Goal: Task Accomplishment & Management: Manage account settings

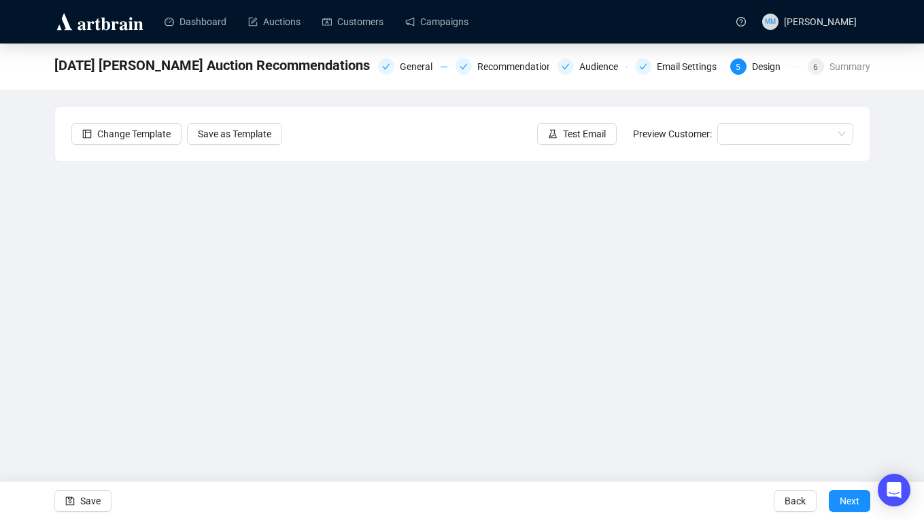
click at [896, 379] on div "[DATE] [PERSON_NAME] Auction Recommendations General Recommendations Audience E…" at bounding box center [462, 273] width 924 height 458
click at [900, 371] on div "[DATE] [PERSON_NAME] Auction Recommendations General Recommendations Audience E…" at bounding box center [462, 273] width 924 height 458
click at [95, 496] on span "Save" at bounding box center [90, 501] width 20 height 38
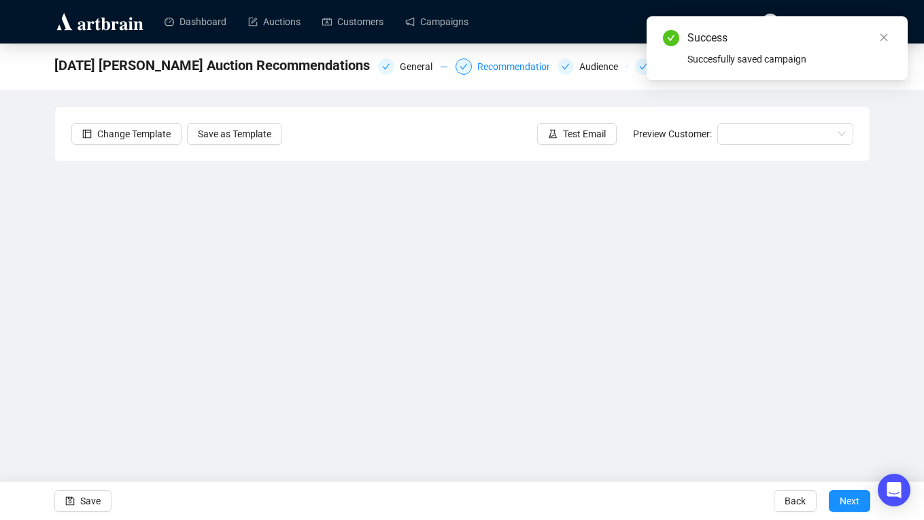
click at [507, 64] on div "Recommendations" at bounding box center [521, 66] width 88 height 16
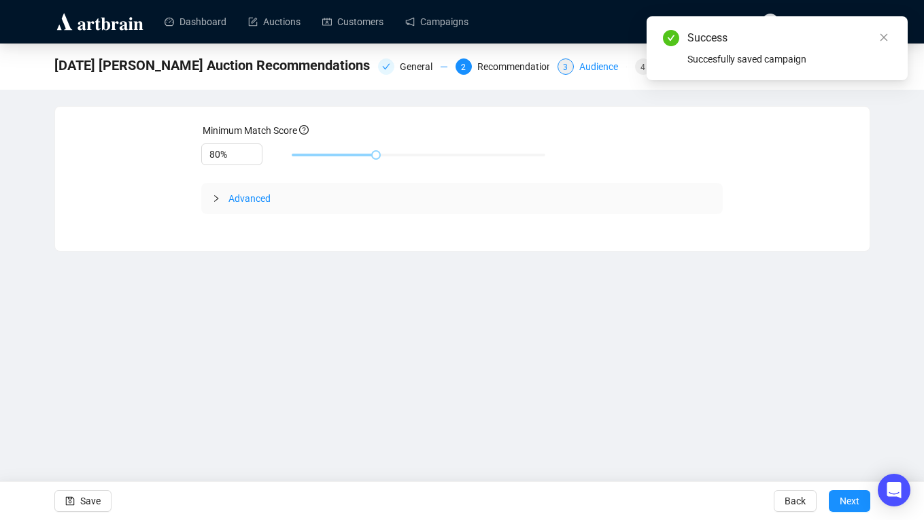
click at [590, 68] on div "Audience" at bounding box center [602, 66] width 47 height 16
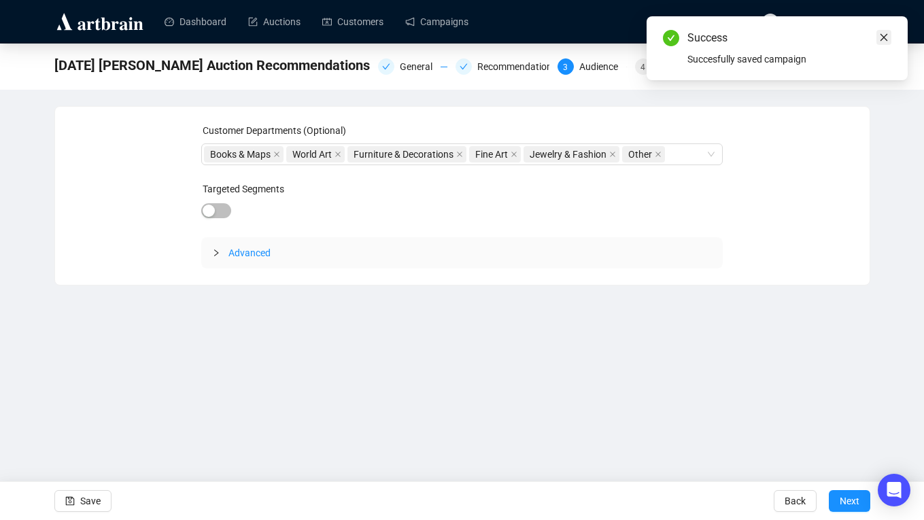
click at [880, 35] on icon "close" at bounding box center [884, 38] width 10 height 10
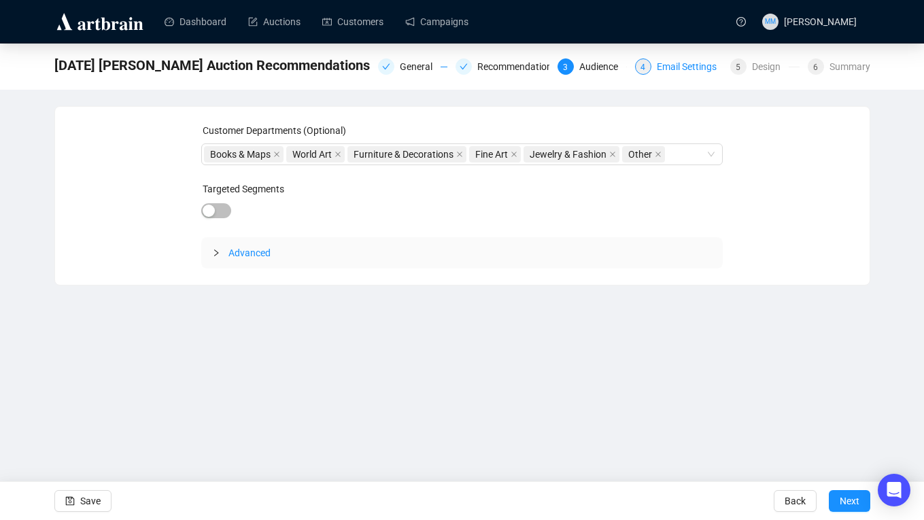
click at [673, 67] on div "Email Settings" at bounding box center [691, 66] width 68 height 16
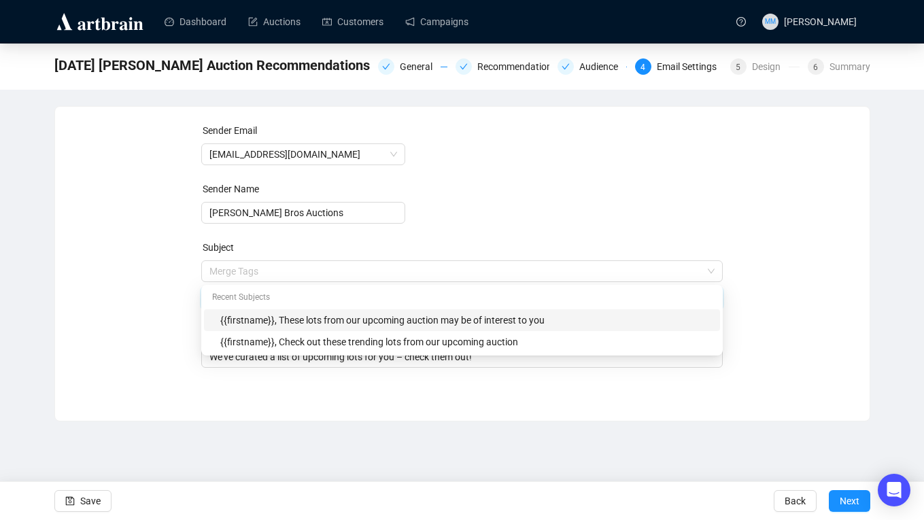
click at [405, 270] on span "Merge Tags {{firstname}}, These lots from our upcoming auction may be of intere…" at bounding box center [462, 285] width 522 height 38
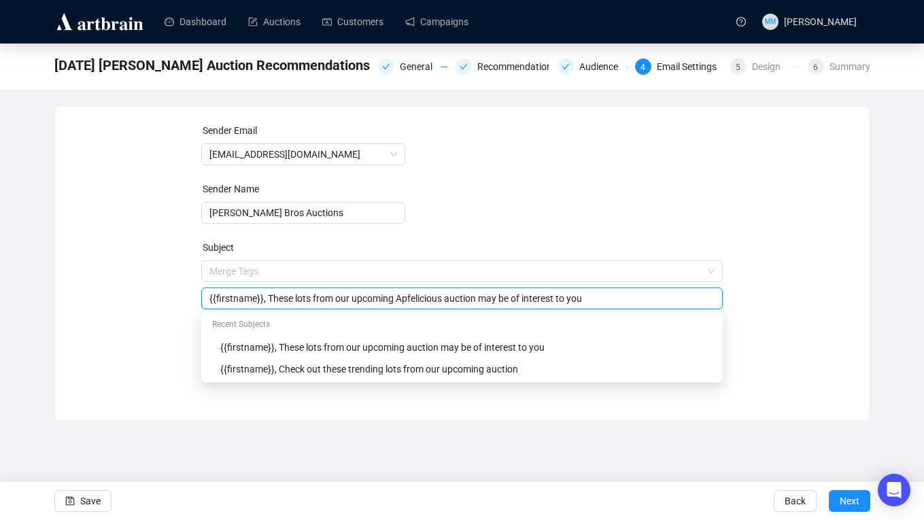
click at [577, 226] on form "Sender Email [EMAIL_ADDRESS][DOMAIN_NAME] Sender Name [PERSON_NAME] Bros Auctio…" at bounding box center [462, 245] width 522 height 245
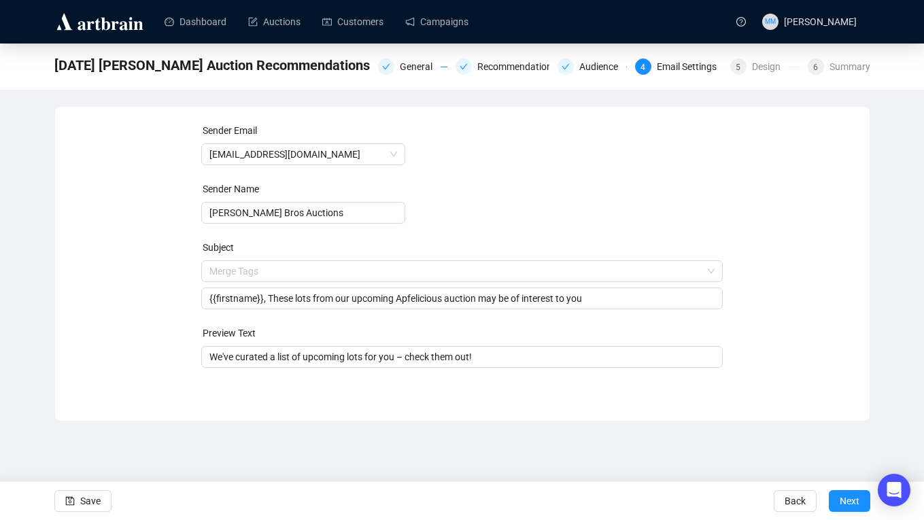
click at [617, 184] on form "Sender Email [EMAIL_ADDRESS][DOMAIN_NAME] Sender Name [PERSON_NAME] Bros Auctio…" at bounding box center [462, 245] width 522 height 245
click at [406, 298] on input "{{firstname}}, These lots from our upcoming Apfelicious auction may be of inter…" at bounding box center [461, 298] width 505 height 15
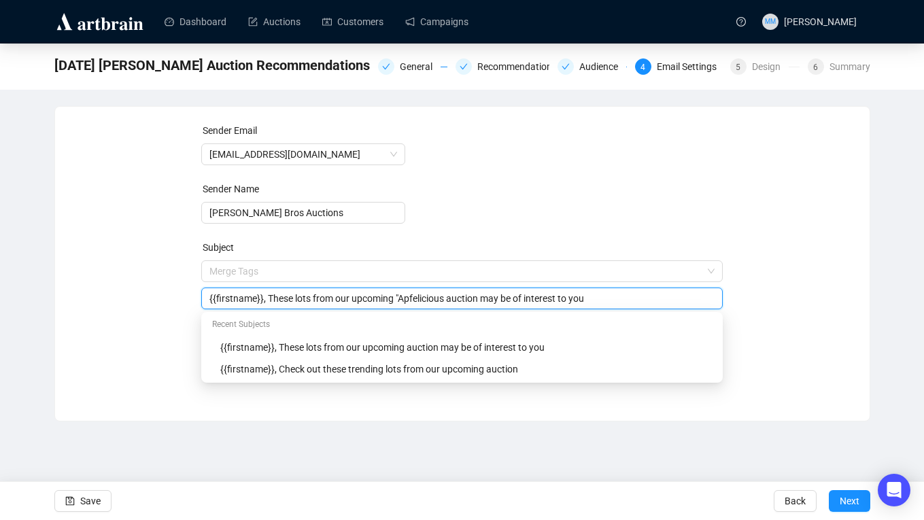
click at [456, 300] on input "{{firstname}}, These lots from our upcoming "Apfelicious auction may be of inte…" at bounding box center [461, 298] width 505 height 15
type input "{{firstname}}, These lots from our upcoming "Apfelicious" auction may be of int…"
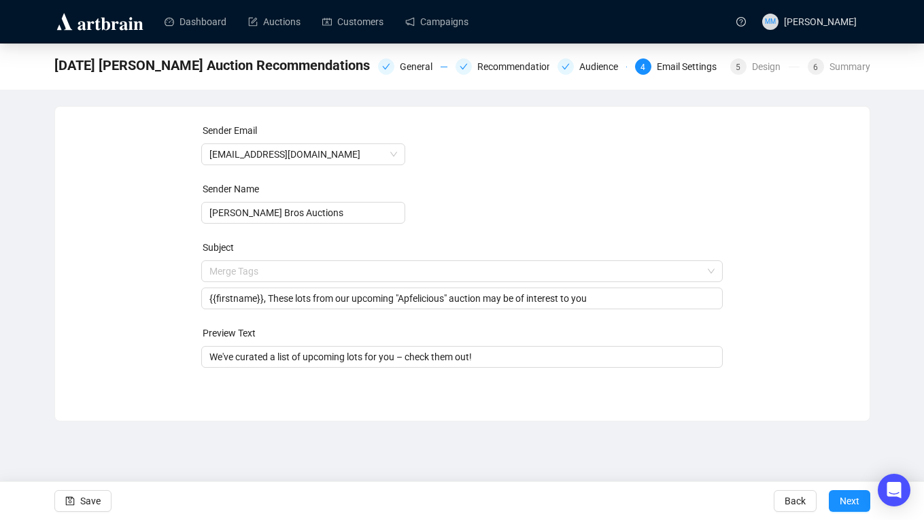
click at [456, 205] on form "Sender Email [EMAIL_ADDRESS][DOMAIN_NAME] Sender Name [PERSON_NAME] Bros Auctio…" at bounding box center [462, 245] width 522 height 245
click at [92, 500] on span "Save" at bounding box center [90, 501] width 20 height 38
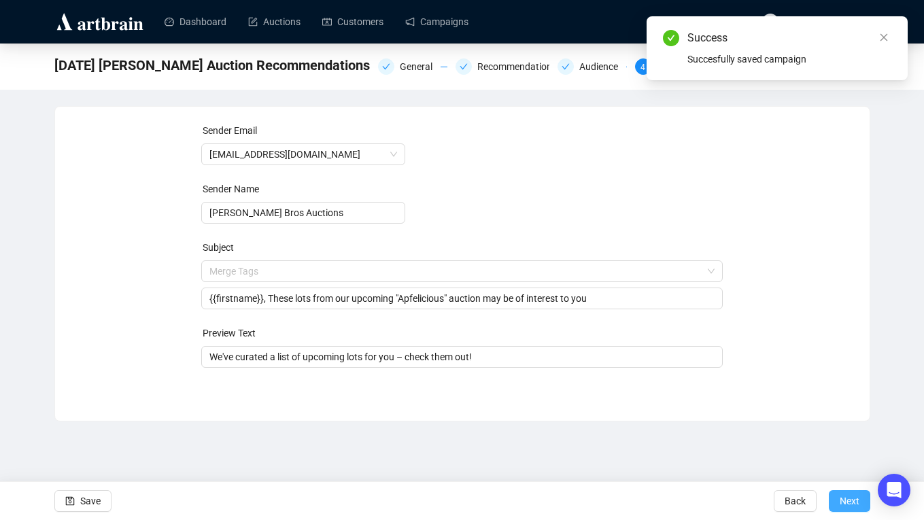
click at [850, 503] on span "Next" at bounding box center [850, 501] width 20 height 38
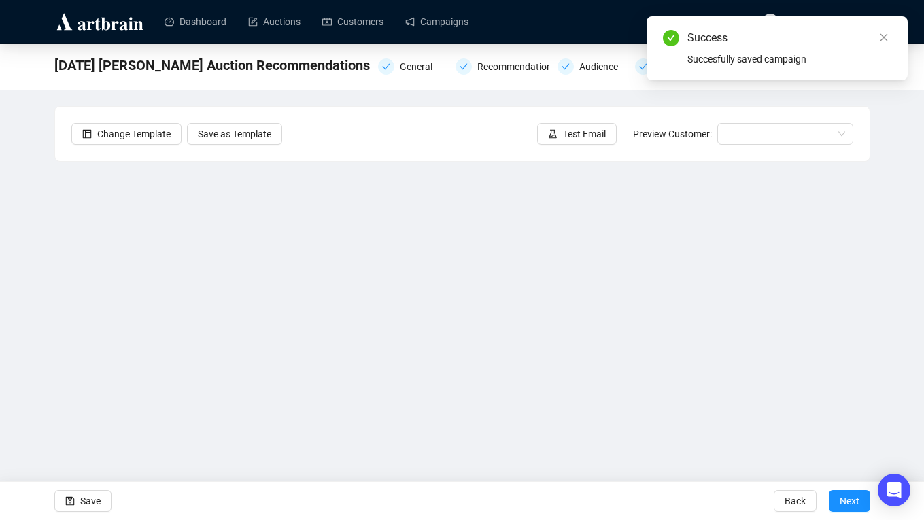
click at [881, 29] on div "Success Succesfully saved campaign" at bounding box center [777, 48] width 261 height 64
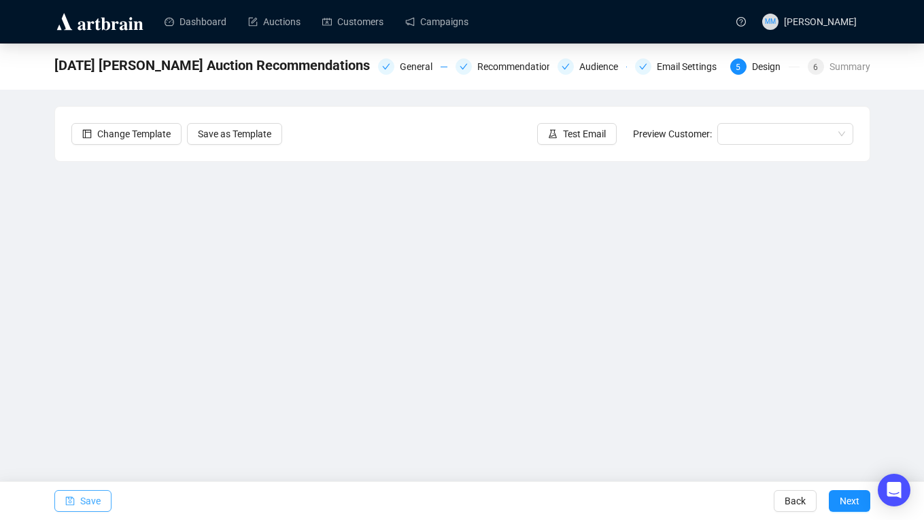
click at [80, 506] on span "Save" at bounding box center [90, 501] width 20 height 38
click at [826, 139] on input "search" at bounding box center [779, 134] width 107 height 20
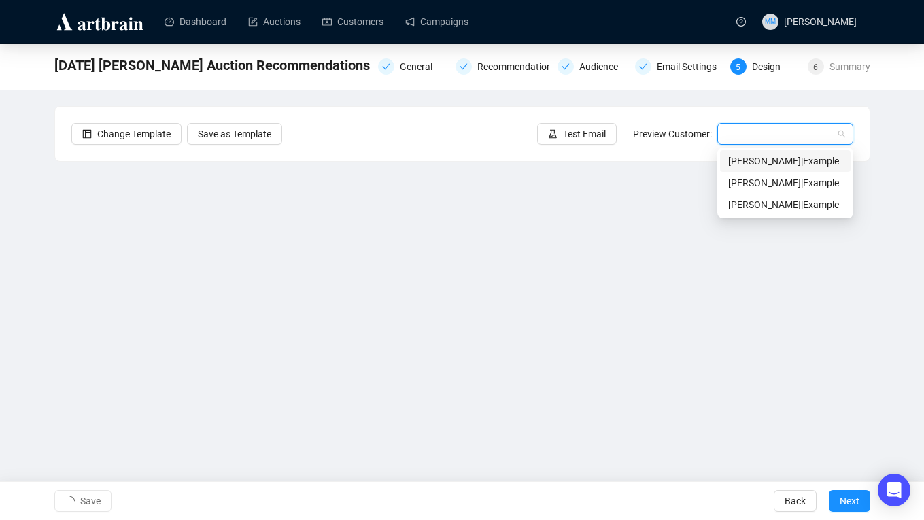
click at [754, 160] on div "[PERSON_NAME] | Example" at bounding box center [785, 161] width 114 height 15
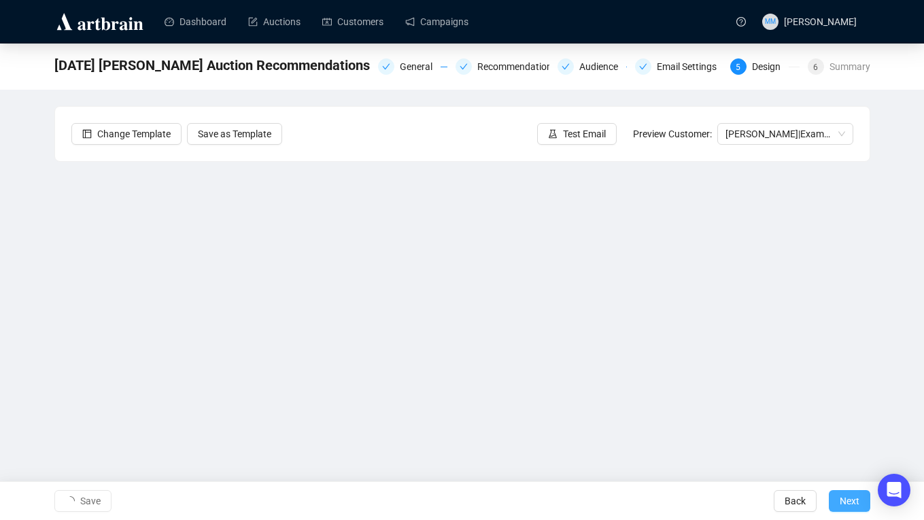
click at [854, 509] on span "Next" at bounding box center [850, 501] width 20 height 38
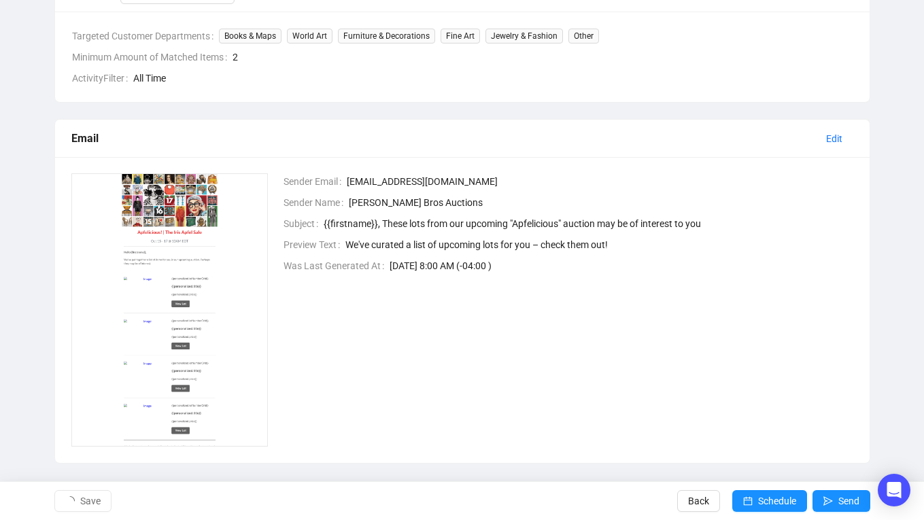
scroll to position [393, 0]
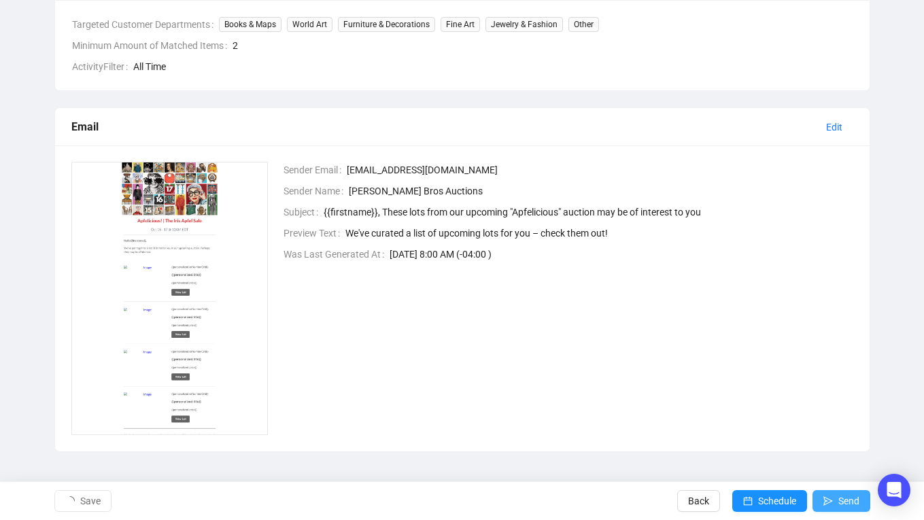
click at [847, 498] on span "Send" at bounding box center [848, 501] width 21 height 38
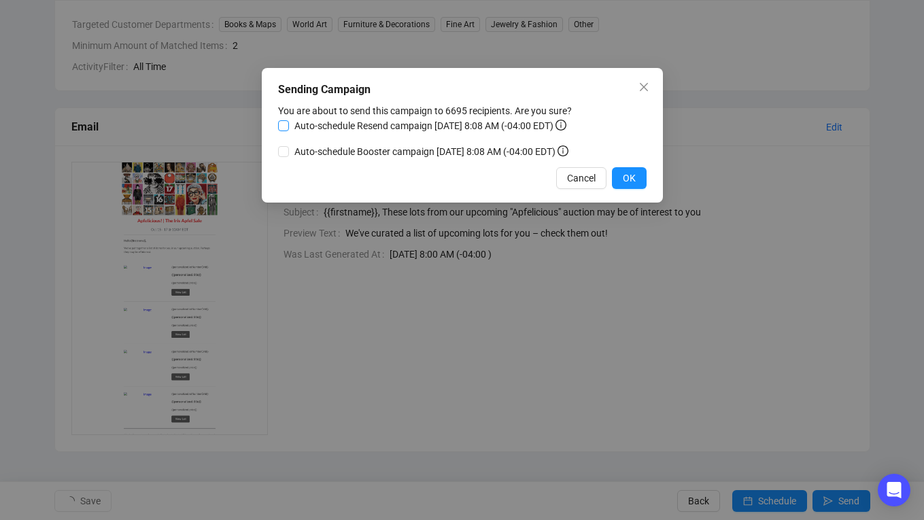
click at [284, 125] on input "Auto-schedule Resend campaign [DATE] 8:08 AM (-04:00 EDT)" at bounding box center [283, 125] width 11 height 11
checkbox input "true"
click at [284, 152] on input "Auto-schedule Booster campaign [DATE] 8:09 AM (-04:00 EDT)" at bounding box center [283, 151] width 11 height 11
checkbox input "true"
click at [625, 184] on span "OK" at bounding box center [629, 178] width 13 height 15
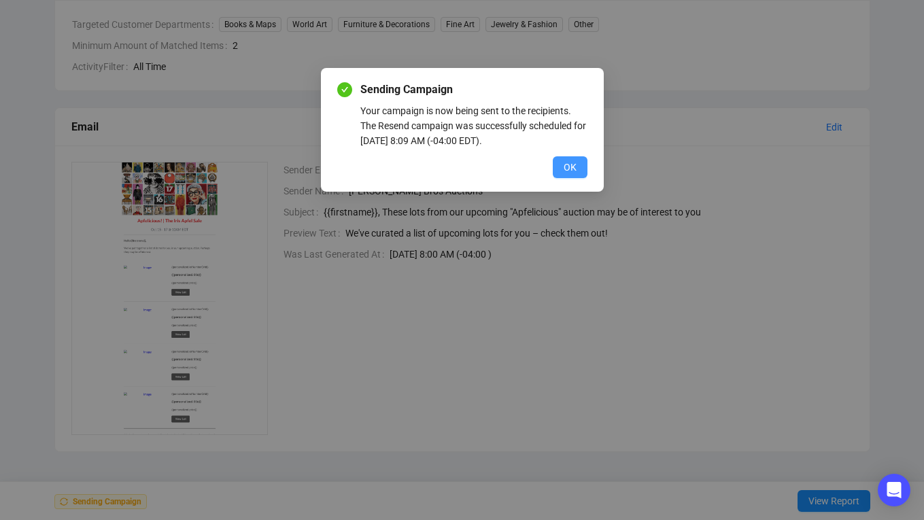
click at [568, 167] on span "OK" at bounding box center [570, 167] width 13 height 15
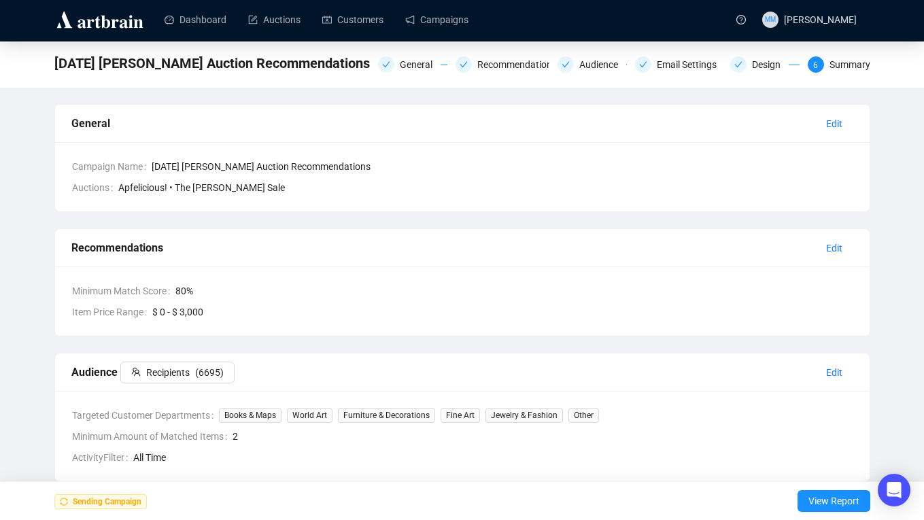
scroll to position [0, 0]
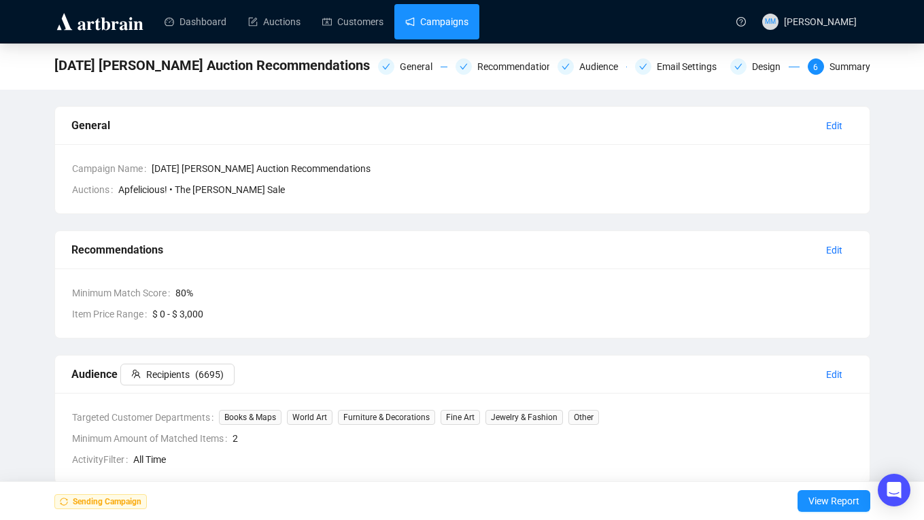
click at [445, 17] on link "Campaigns" at bounding box center [436, 21] width 63 height 35
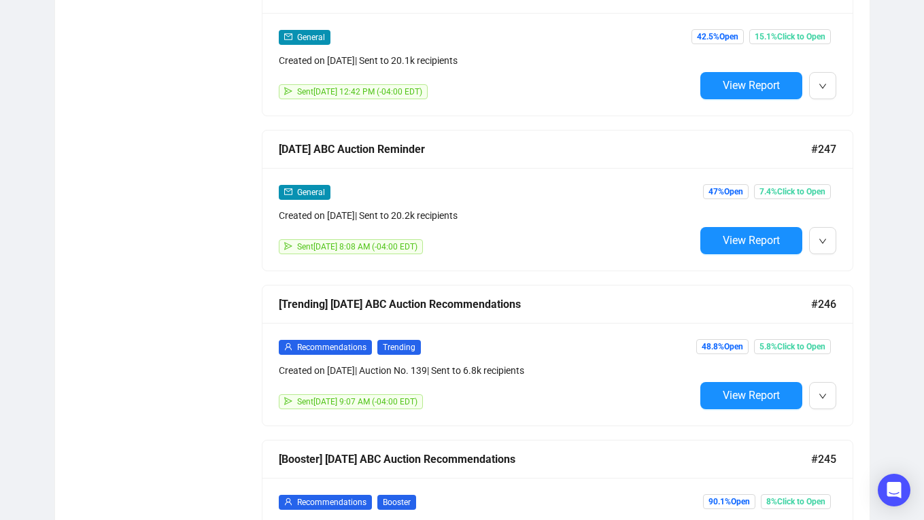
scroll to position [872, 0]
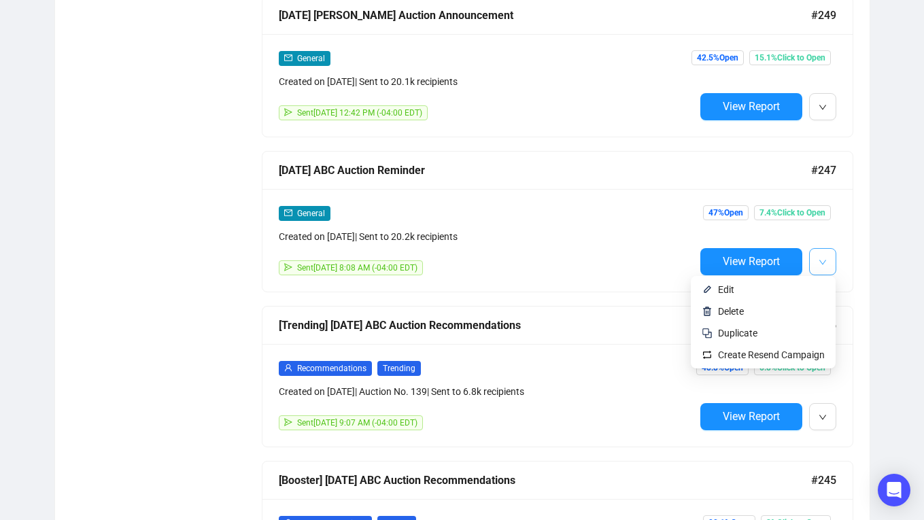
click at [824, 263] on icon "down" at bounding box center [823, 262] width 8 height 8
click at [777, 291] on span "Edit" at bounding box center [771, 289] width 107 height 15
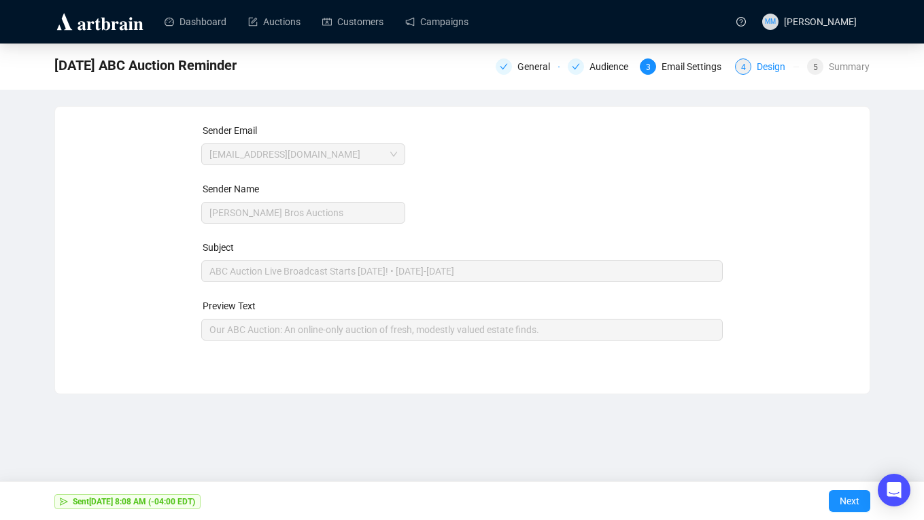
click at [747, 67] on div "4" at bounding box center [743, 66] width 16 height 16
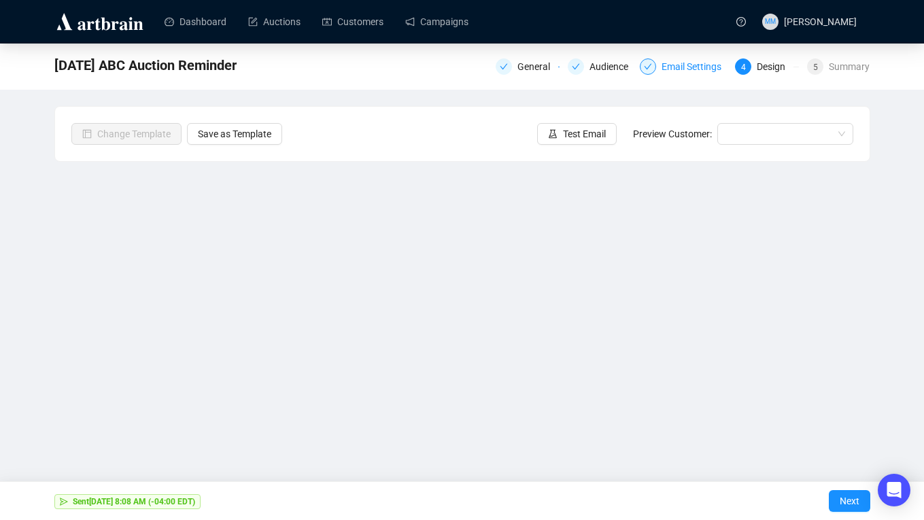
click at [675, 68] on div "Email Settings" at bounding box center [696, 66] width 68 height 16
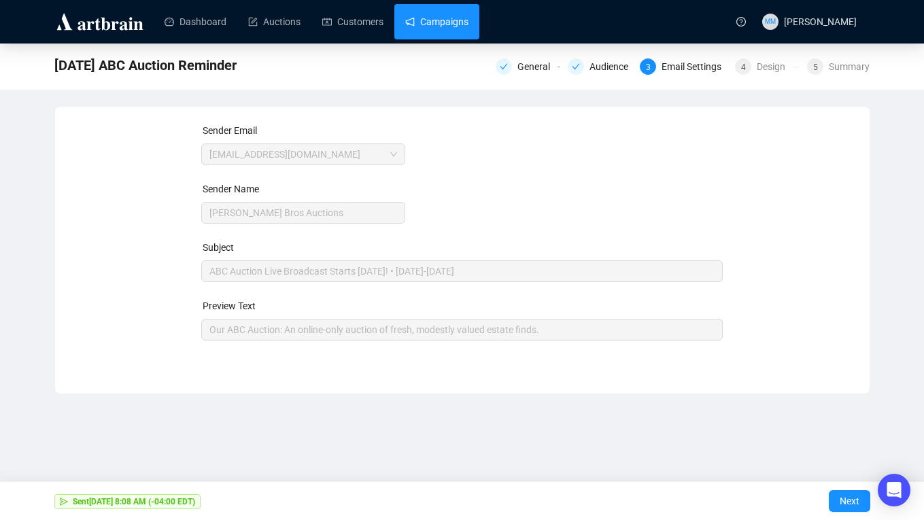
click at [450, 24] on link "Campaigns" at bounding box center [436, 21] width 63 height 35
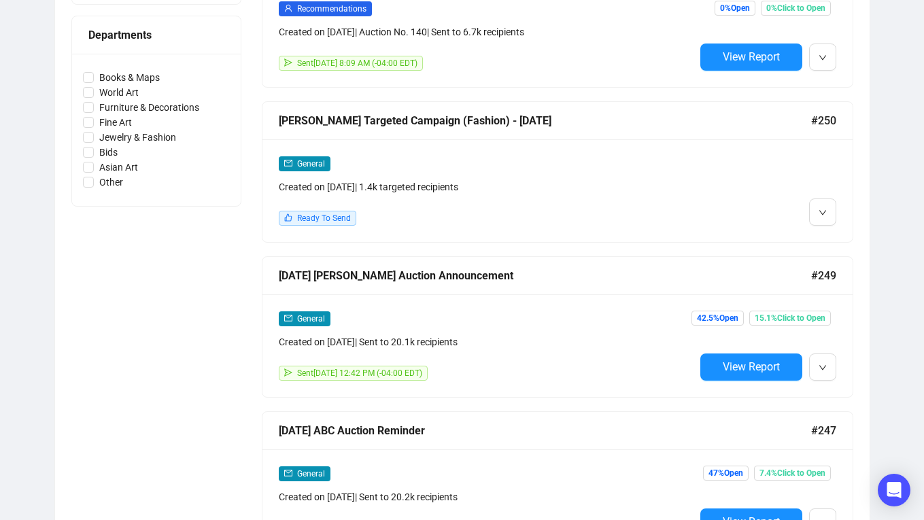
scroll to position [614, 0]
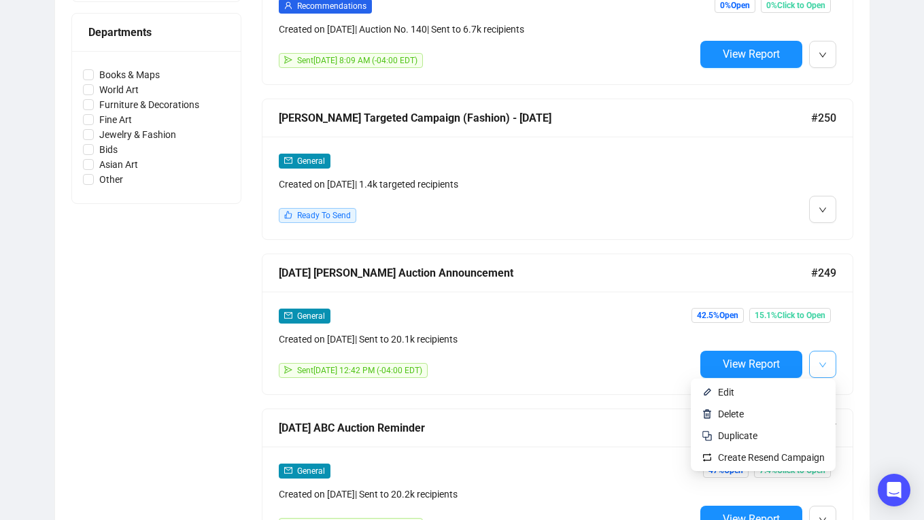
click at [833, 356] on button "button" at bounding box center [822, 364] width 27 height 27
click at [760, 438] on span "Duplicate" at bounding box center [771, 435] width 107 height 15
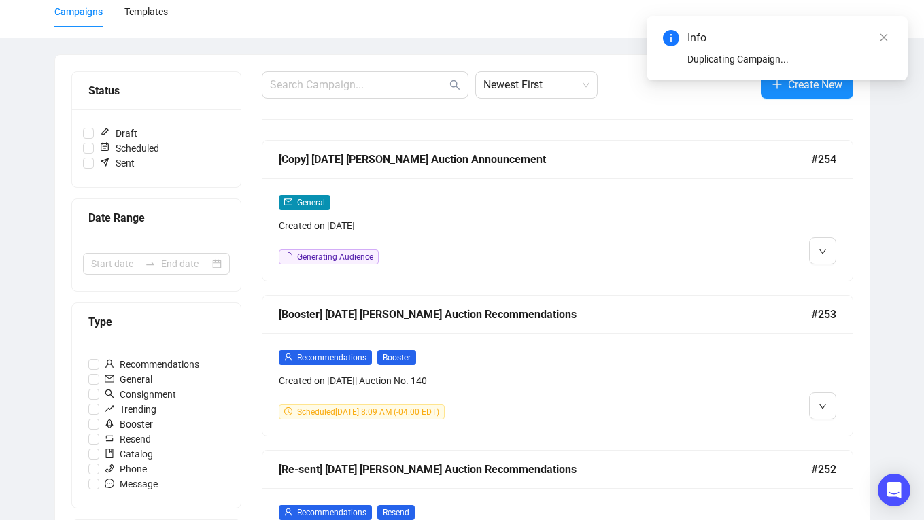
scroll to position [0, 0]
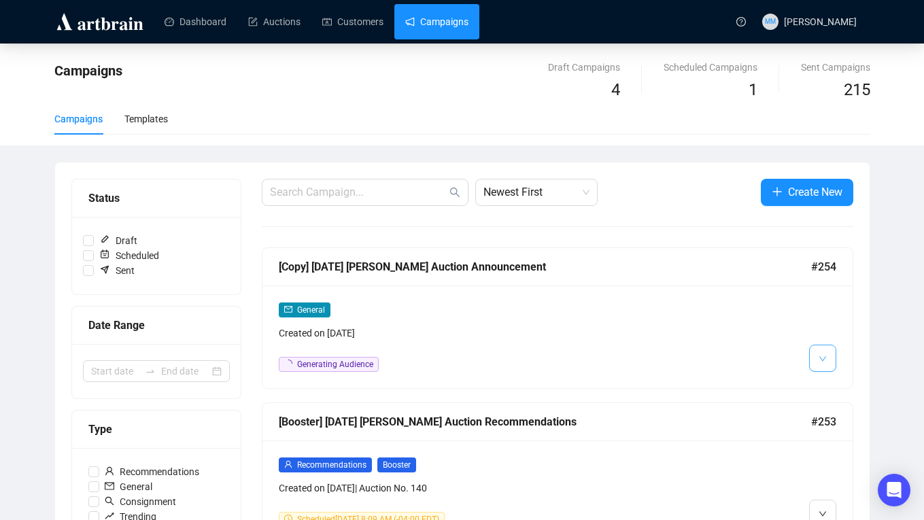
click at [824, 350] on span "button" at bounding box center [823, 358] width 8 height 17
click at [838, 390] on span "Edit" at bounding box center [844, 387] width 16 height 11
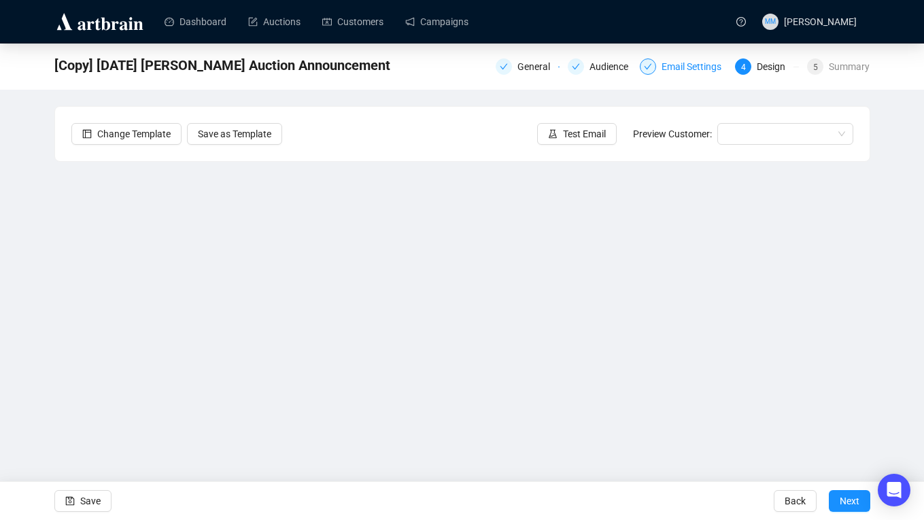
click at [674, 68] on div "Email Settings" at bounding box center [696, 66] width 68 height 16
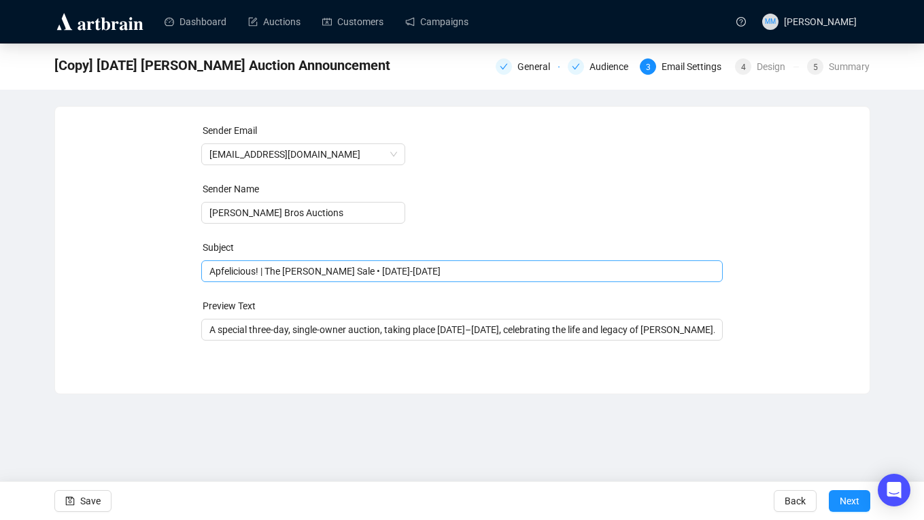
click at [389, 269] on span "Apfelicious! | The [PERSON_NAME] Sale • [DATE]-[DATE]" at bounding box center [462, 271] width 522 height 11
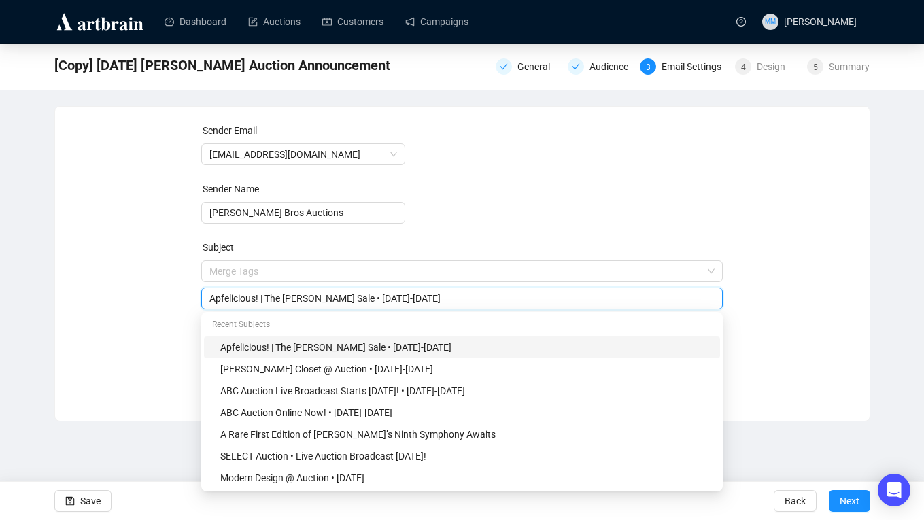
drag, startPoint x: 269, startPoint y: 299, endPoint x: 347, endPoint y: 295, distance: 78.3
click at [347, 295] on input "Apfelicious! | The [PERSON_NAME] Sale • [DATE]-[DATE]" at bounding box center [461, 298] width 505 height 15
drag, startPoint x: 402, startPoint y: 294, endPoint x: 170, endPoint y: 299, distance: 231.9
click at [170, 299] on div "Sender Email [EMAIL_ADDRESS][DOMAIN_NAME] Sender Name [PERSON_NAME] Bros Auctio…" at bounding box center [462, 253] width 782 height 261
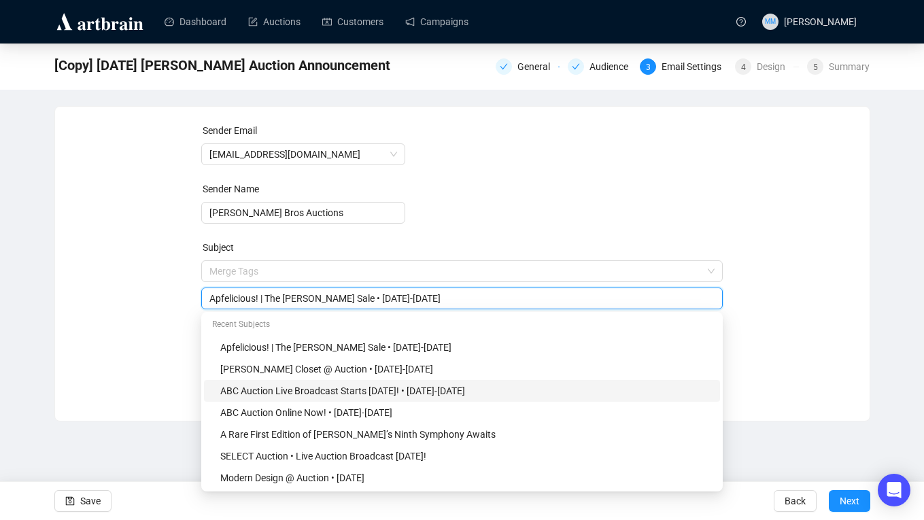
click at [339, 390] on div "ABC Auction Live Broadcast Starts [DATE]! • [DATE]-[DATE]" at bounding box center [466, 391] width 492 height 15
drag, startPoint x: 227, startPoint y: 296, endPoint x: 174, endPoint y: 293, distance: 53.2
click at [174, 293] on div "Sender Email [EMAIL_ADDRESS][DOMAIN_NAME] Sender Name [PERSON_NAME] Bros Auctio…" at bounding box center [462, 253] width 782 height 261
paste input "pfelicious! | The [PERSON_NAME] Sale • [DATE]-[DATE]"
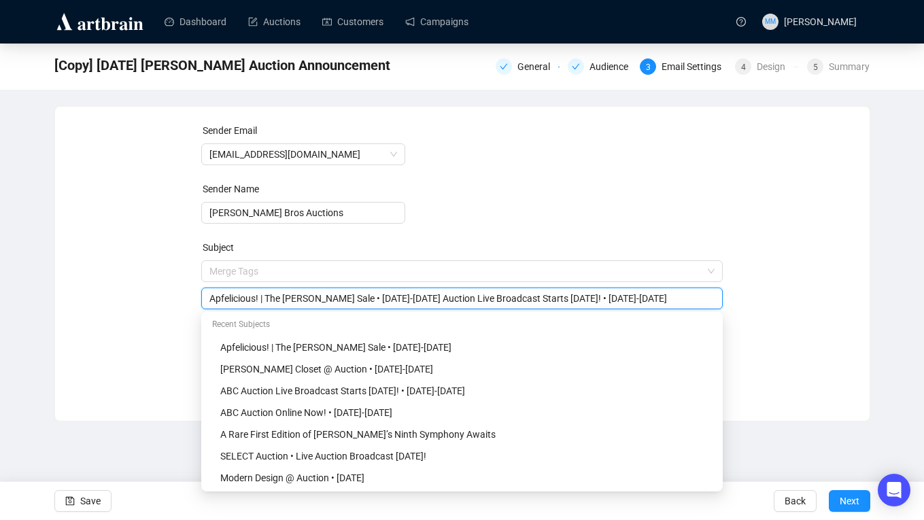
drag, startPoint x: 347, startPoint y: 301, endPoint x: 400, endPoint y: 298, distance: 52.4
click at [400, 298] on input "Apfelicious! | The [PERSON_NAME] Sale • [DATE]-[DATE] Auction Live Broadcast St…" at bounding box center [461, 298] width 505 height 15
drag, startPoint x: 539, startPoint y: 301, endPoint x: 578, endPoint y: 303, distance: 39.5
click at [578, 303] on input "Apfelicious! | The [PERSON_NAME] Sale Auction Live Broadcast Starts [DATE]! • […" at bounding box center [461, 298] width 505 height 15
paste input "• [DATE]-[DATE]"
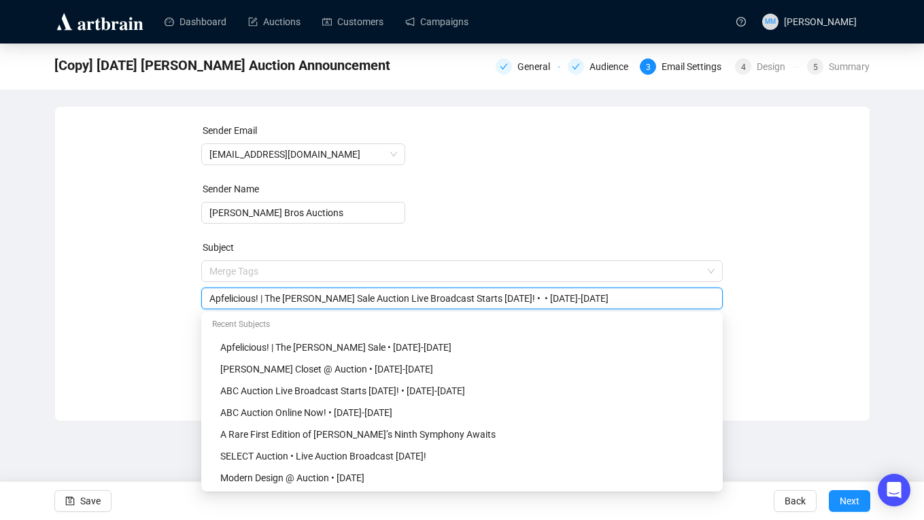
click at [549, 300] on input "Apfelicious! | The [PERSON_NAME] Sale Auction Live Broadcast Starts [DATE]! • •…" at bounding box center [461, 298] width 505 height 15
drag, startPoint x: 351, startPoint y: 301, endPoint x: 383, endPoint y: 301, distance: 32.0
click at [383, 301] on input "Apfelicious! | The [PERSON_NAME] Sale Auction Live Broadcast Starts [DATE]! • […" at bounding box center [461, 298] width 505 height 15
click at [478, 181] on form "Sender Email [EMAIL_ADDRESS][DOMAIN_NAME] Sender Name [PERSON_NAME] Bros Auctio…" at bounding box center [462, 245] width 522 height 245
click at [266, 299] on input "Apfelicious! | The [PERSON_NAME] Sale Live Broadcast Starts [DATE]! • [DATE]-[D…" at bounding box center [461, 298] width 505 height 15
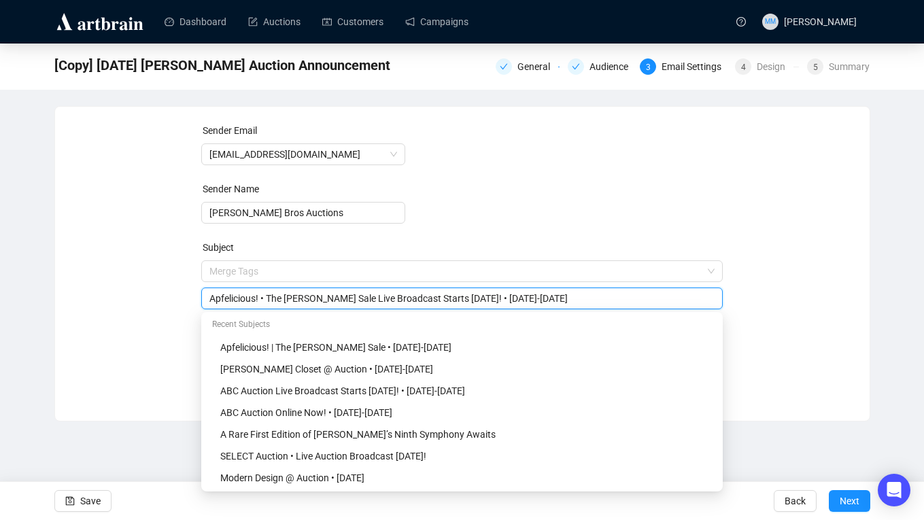
click at [597, 152] on form "Sender Email [EMAIL_ADDRESS][DOMAIN_NAME] Sender Name [PERSON_NAME] Bros Auctio…" at bounding box center [462, 245] width 522 height 245
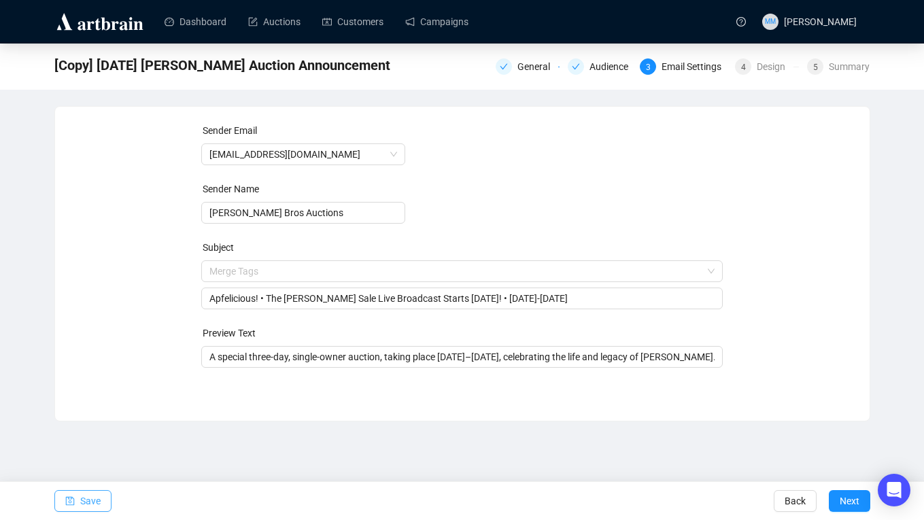
click at [83, 502] on span "Save" at bounding box center [90, 501] width 20 height 38
click at [84, 498] on span "Save" at bounding box center [90, 501] width 20 height 38
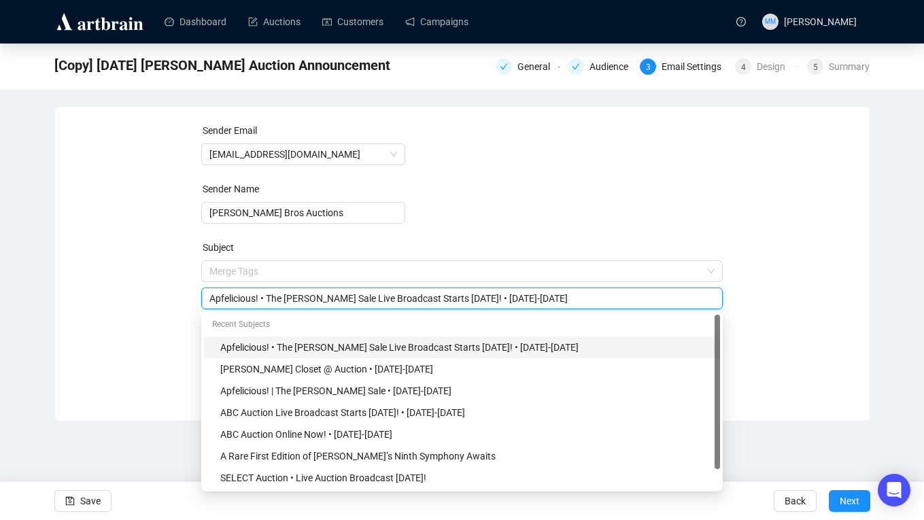
drag, startPoint x: 418, startPoint y: 300, endPoint x: 449, endPoint y: 299, distance: 32.0
click at [449, 299] on input "Apfelicious! • The [PERSON_NAME] Sale Live Broadcast Starts [DATE]! • [DATE]-[D…" at bounding box center [461, 298] width 505 height 15
click at [489, 199] on form "Sender Email [EMAIL_ADDRESS][DOMAIN_NAME] Sender Name [PERSON_NAME] Bros Auctio…" at bounding box center [462, 245] width 522 height 245
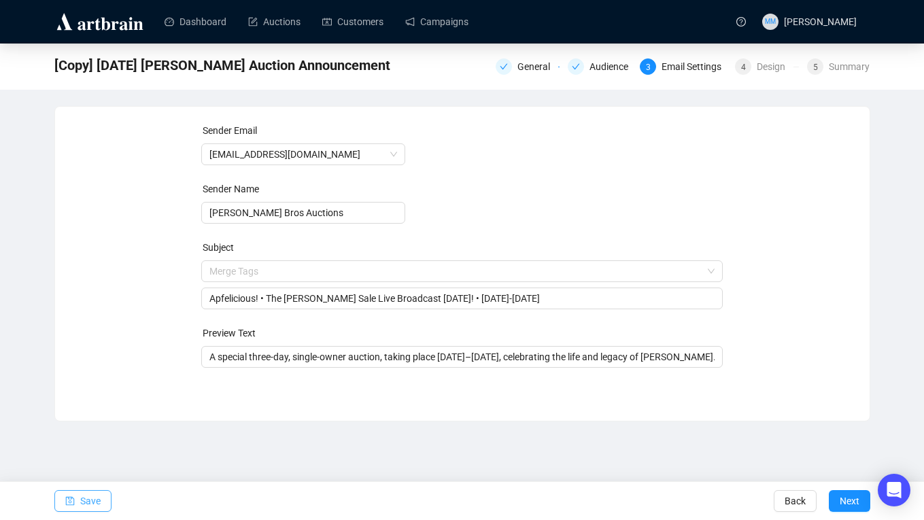
click at [90, 496] on span "Save" at bounding box center [90, 501] width 20 height 38
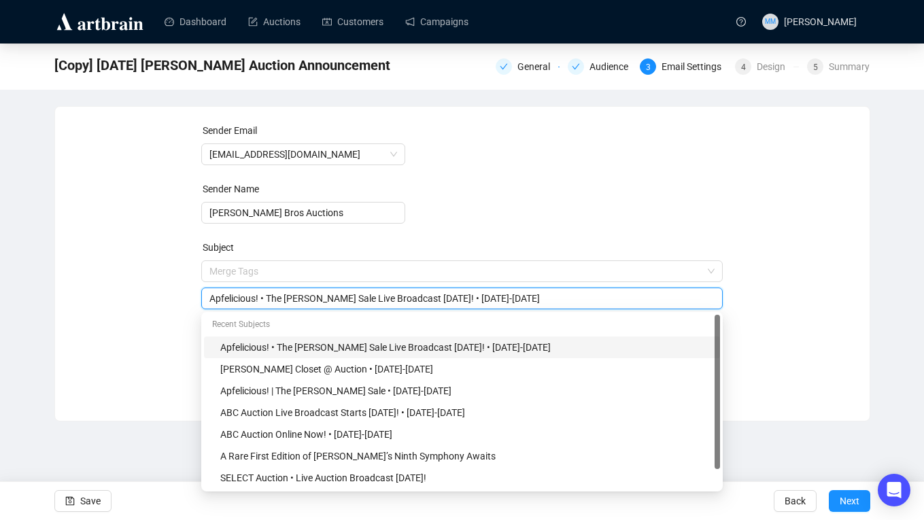
drag, startPoint x: 424, startPoint y: 301, endPoint x: 462, endPoint y: 301, distance: 38.8
click at [462, 301] on input "Apfelicious! • The [PERSON_NAME] Sale Live Broadcast [DATE]! • [DATE]-[DATE]" at bounding box center [461, 298] width 505 height 15
type input "Apfelicious! • The [PERSON_NAME] Sale Live Broadcast [DATE]! • [DATE]-[DATE]"
click at [483, 155] on form "Sender Email [EMAIL_ADDRESS][DOMAIN_NAME] Sender Name [PERSON_NAME] Bros Auctio…" at bounding box center [462, 245] width 522 height 245
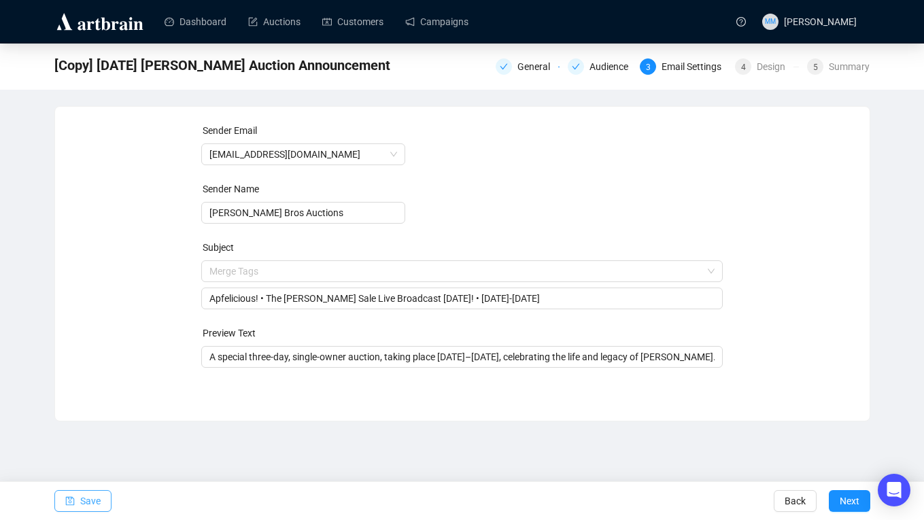
click at [91, 501] on span "Save" at bounding box center [90, 501] width 20 height 38
click at [840, 497] on span "Next" at bounding box center [850, 501] width 20 height 38
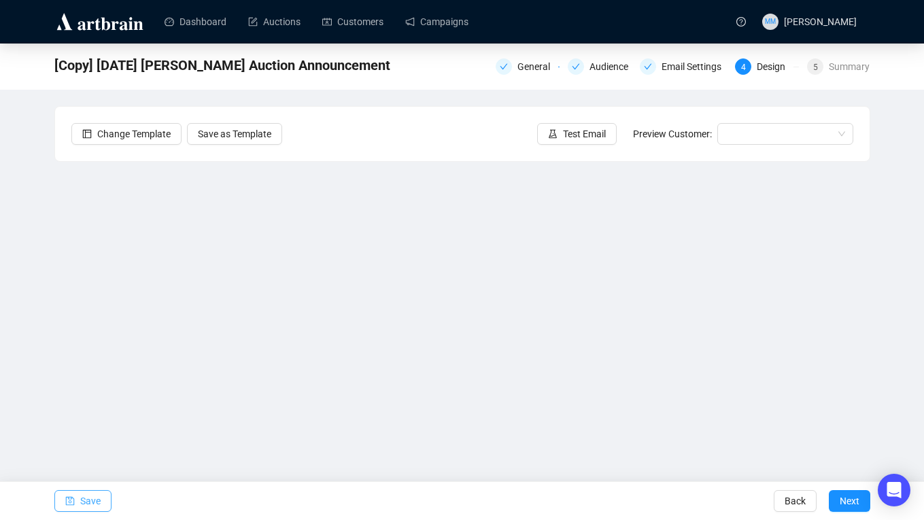
click at [94, 500] on span "Save" at bounding box center [90, 501] width 20 height 38
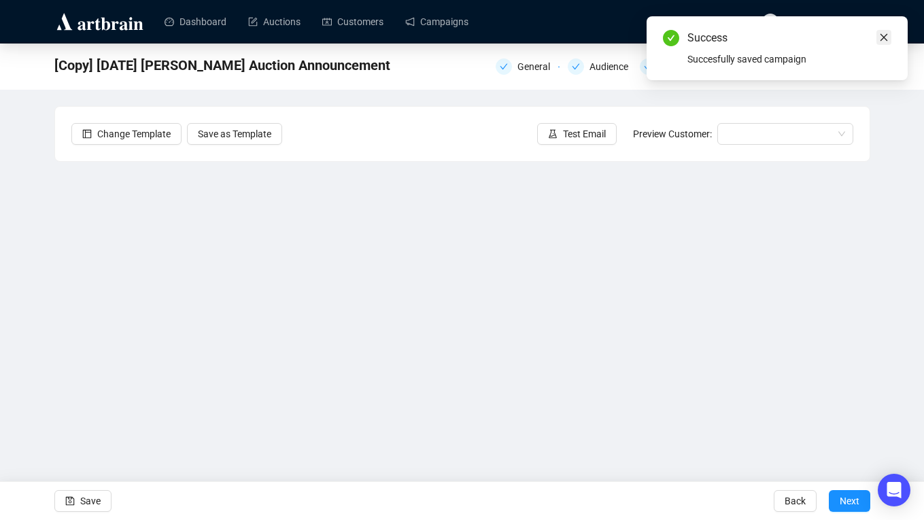
click at [880, 32] on link "Close" at bounding box center [884, 37] width 15 height 15
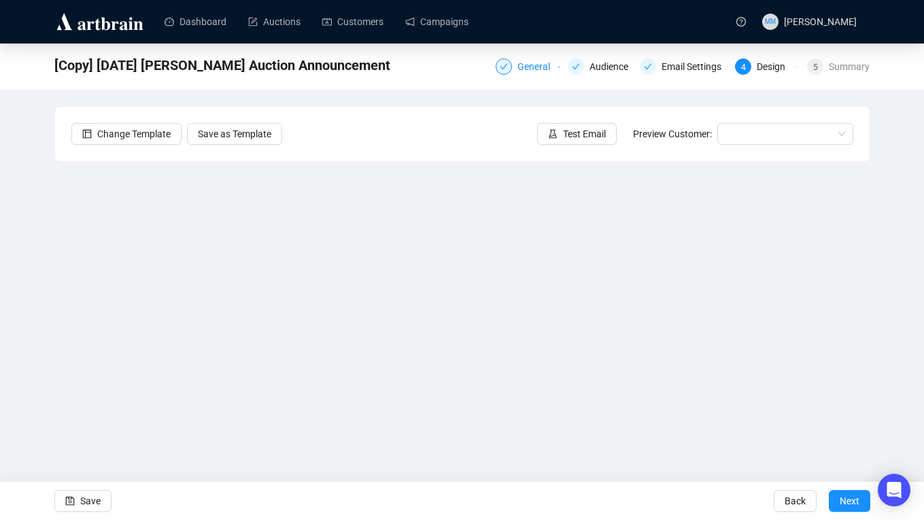
click at [517, 63] on div "General" at bounding box center [537, 66] width 41 height 16
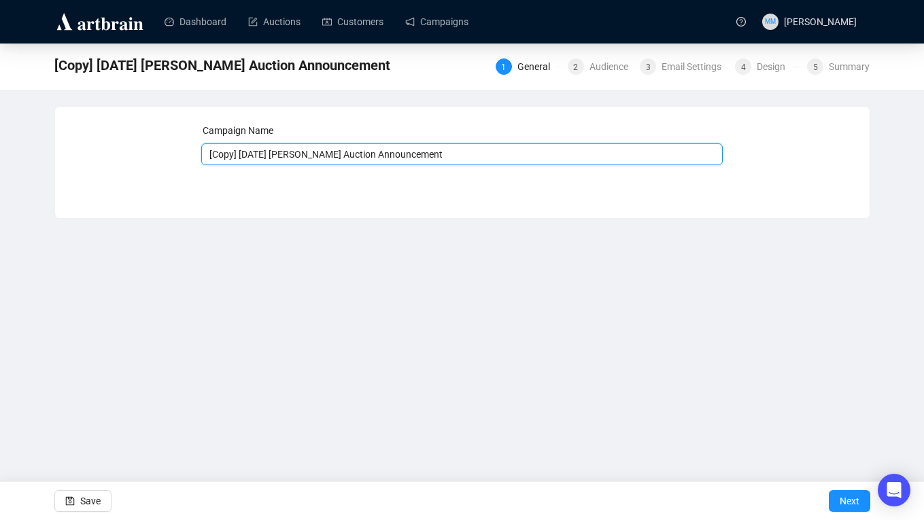
drag, startPoint x: 243, startPoint y: 154, endPoint x: 169, endPoint y: 151, distance: 74.2
click at [169, 151] on div "Campaign Name [Copy] [DATE] [PERSON_NAME] Auction Announcement Save Next" at bounding box center [462, 152] width 782 height 58
drag, startPoint x: 317, startPoint y: 153, endPoint x: 456, endPoint y: 156, distance: 138.8
click at [456, 156] on input "[DATE] [PERSON_NAME] Auction Announcement" at bounding box center [462, 154] width 522 height 22
type input "[DATE] [PERSON_NAME] Auction Reminder"
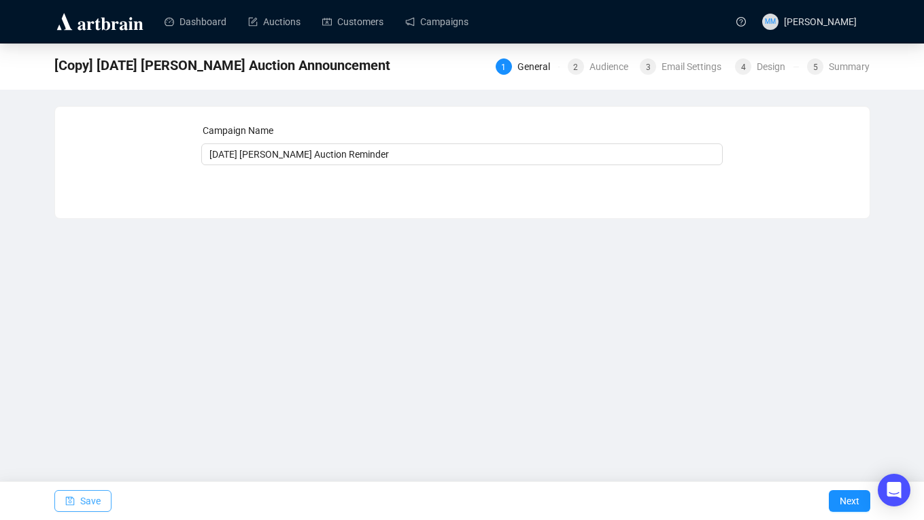
click at [97, 493] on span "Save" at bounding box center [90, 501] width 20 height 38
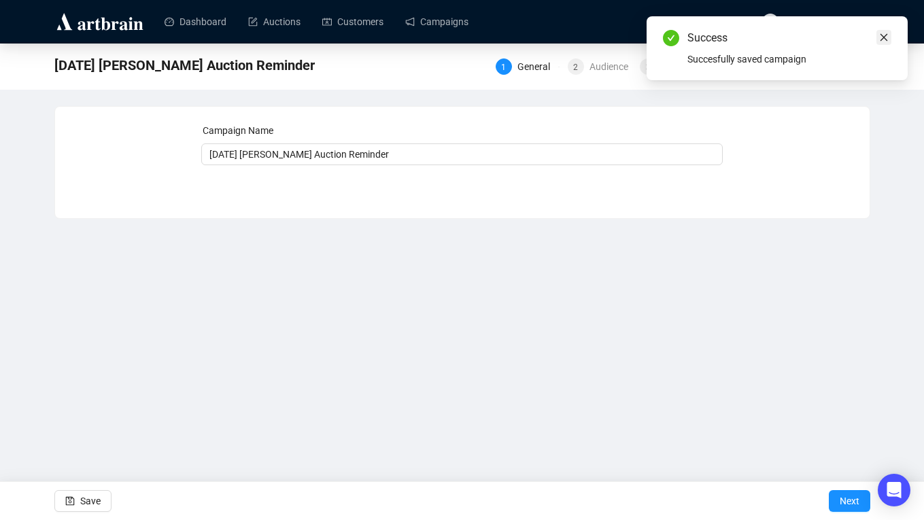
click at [883, 37] on icon "close" at bounding box center [884, 37] width 7 height 7
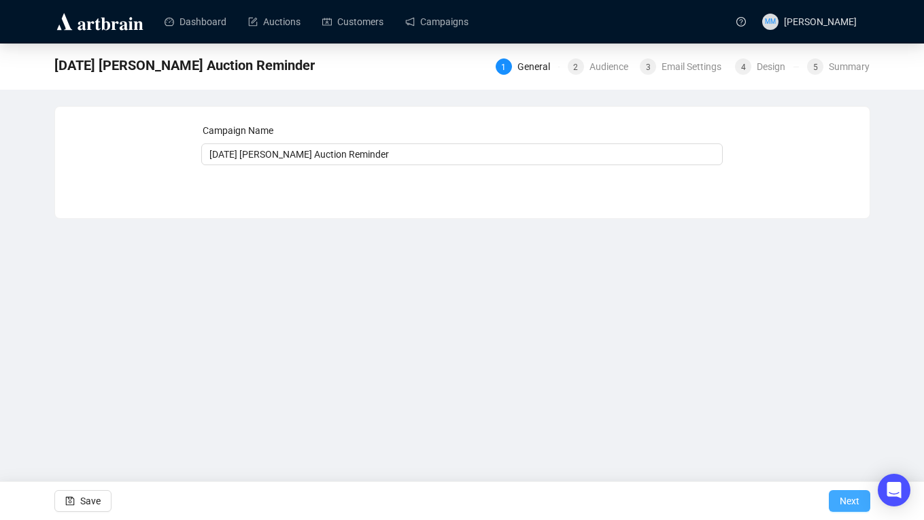
click at [845, 501] on span "Next" at bounding box center [850, 501] width 20 height 38
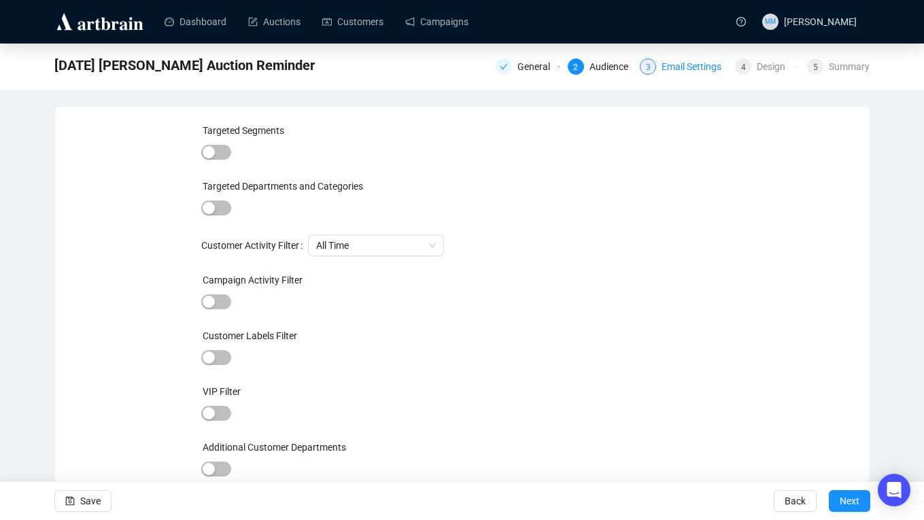
click at [695, 72] on div "Email Settings" at bounding box center [696, 66] width 68 height 16
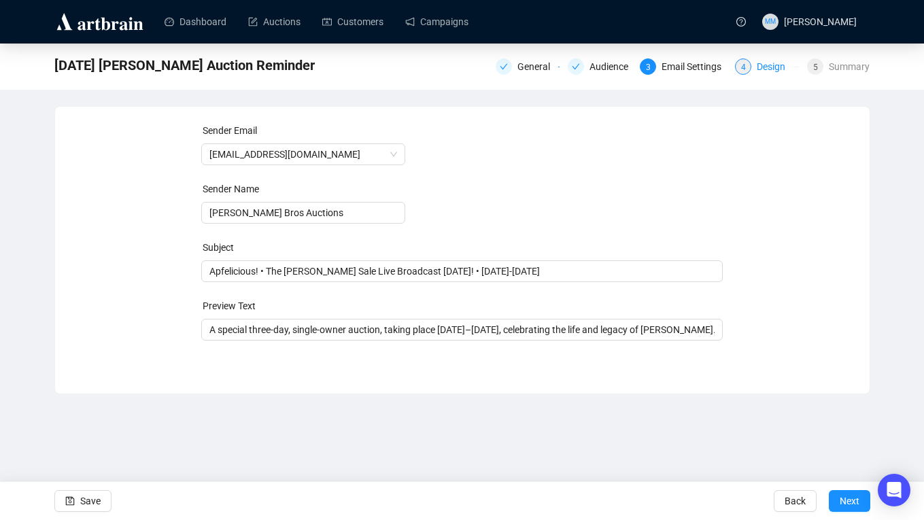
click at [745, 66] on div "4" at bounding box center [743, 66] width 16 height 16
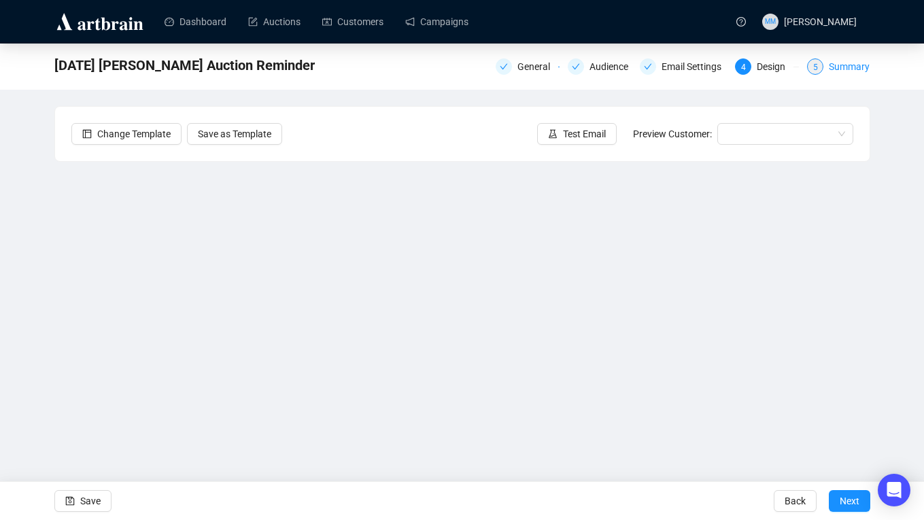
click at [850, 67] on div "Summary" at bounding box center [849, 66] width 41 height 16
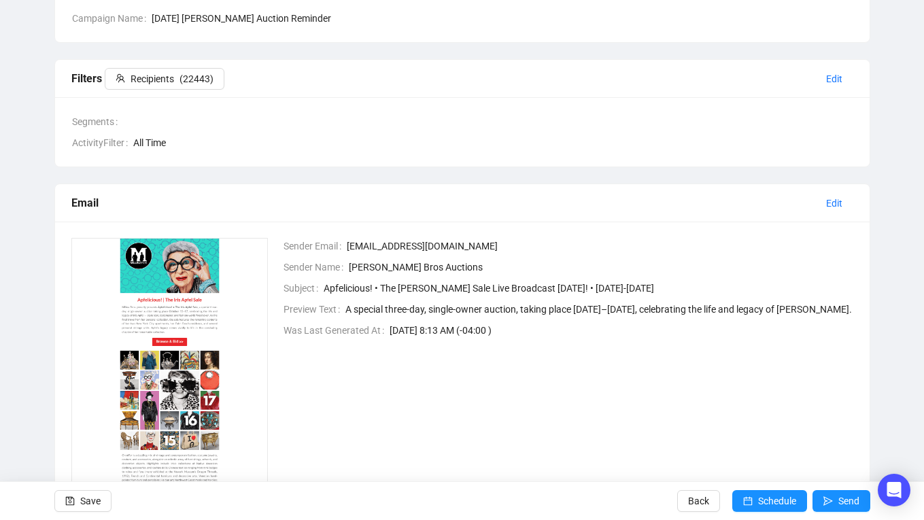
scroll to position [226, 0]
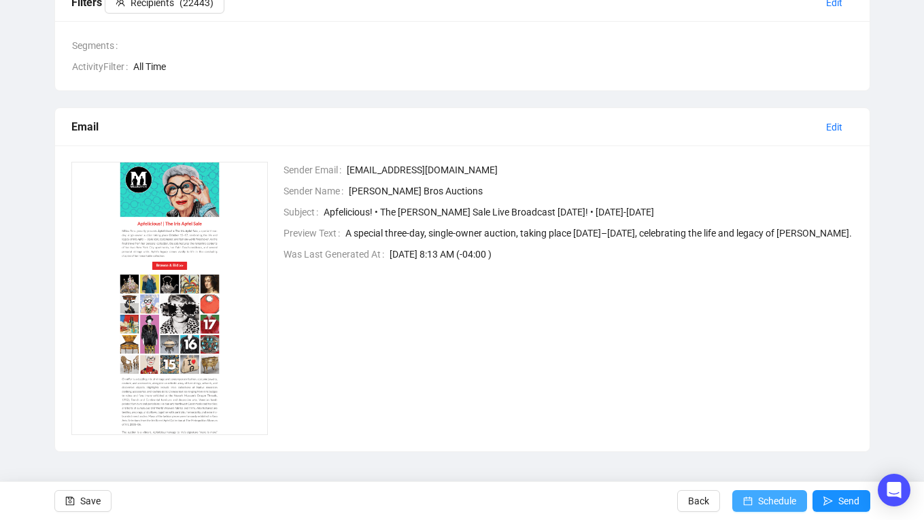
click at [770, 505] on span "Schedule" at bounding box center [777, 501] width 38 height 38
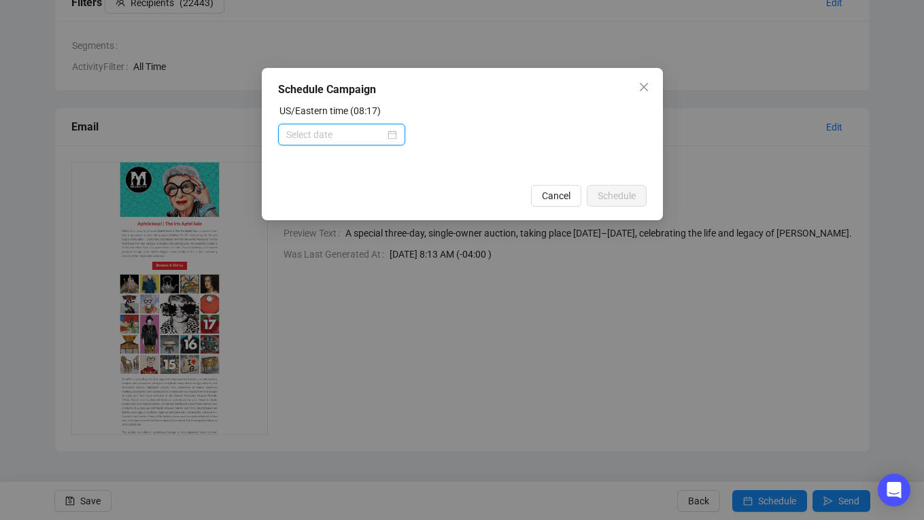
click at [316, 131] on input at bounding box center [335, 134] width 99 height 15
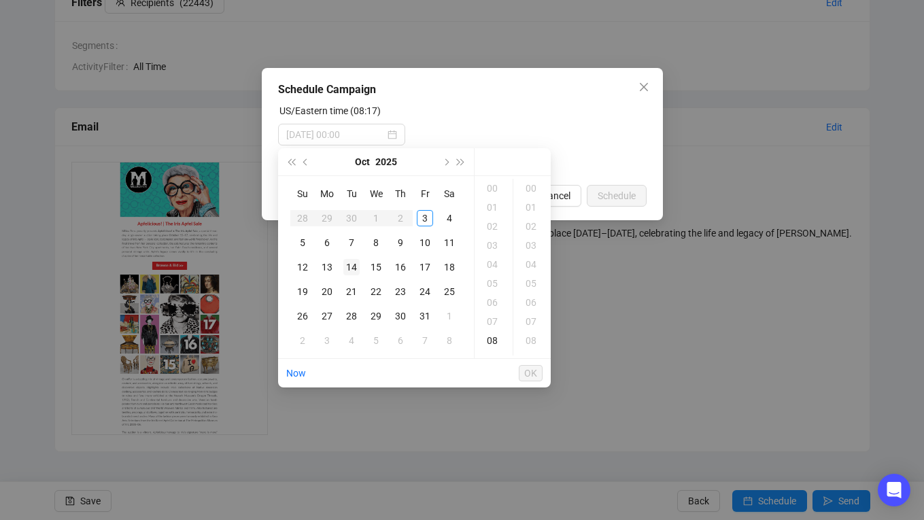
click at [351, 267] on div "14" at bounding box center [351, 267] width 16 height 16
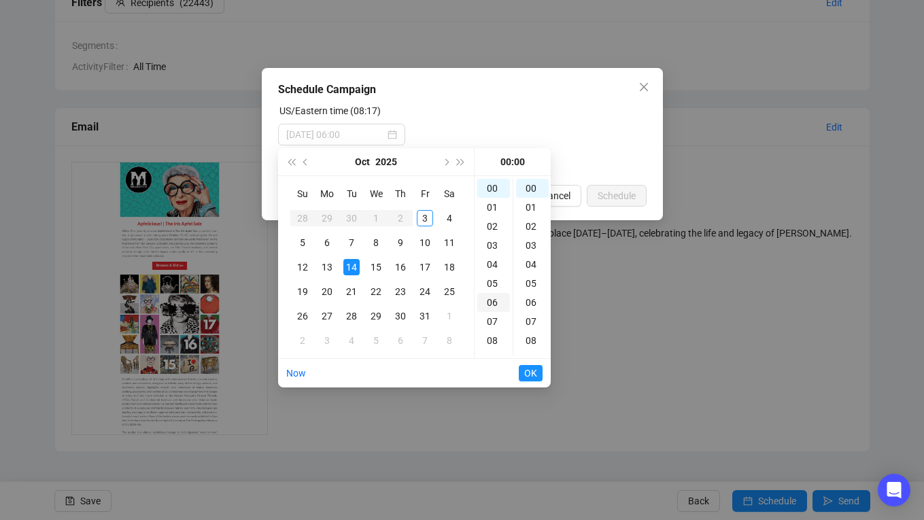
click at [492, 307] on div "06" at bounding box center [493, 302] width 33 height 19
click at [526, 302] on div "06" at bounding box center [532, 302] width 33 height 19
type input "[DATE] 06:06"
click at [532, 371] on span "OK" at bounding box center [530, 373] width 13 height 26
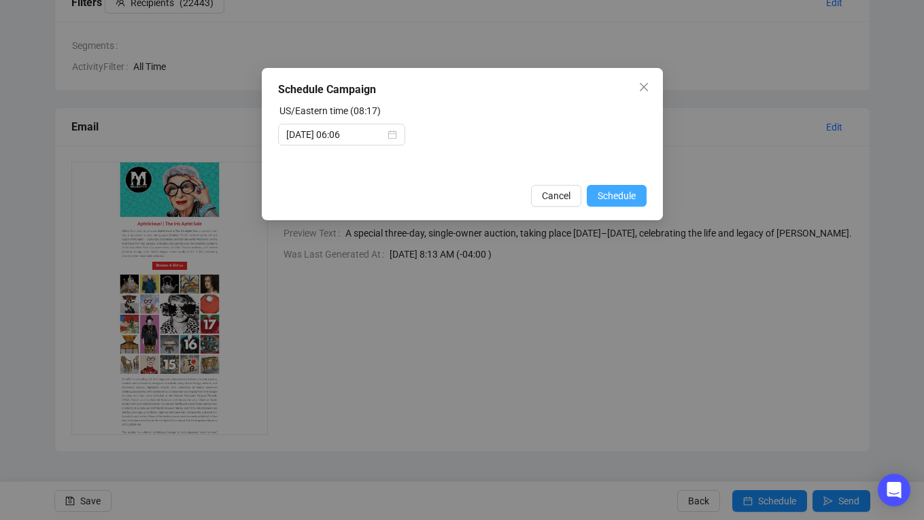
click at [620, 192] on span "Schedule" at bounding box center [617, 195] width 38 height 15
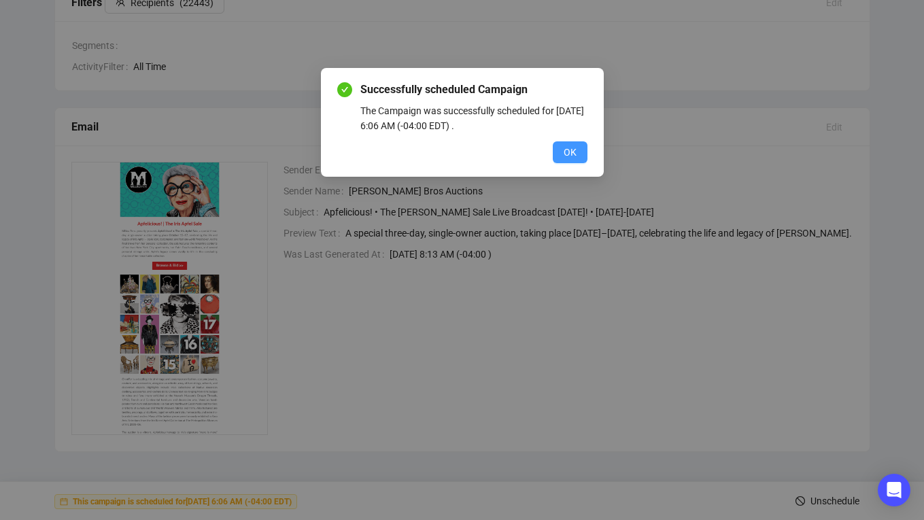
click at [577, 152] on button "OK" at bounding box center [570, 152] width 35 height 22
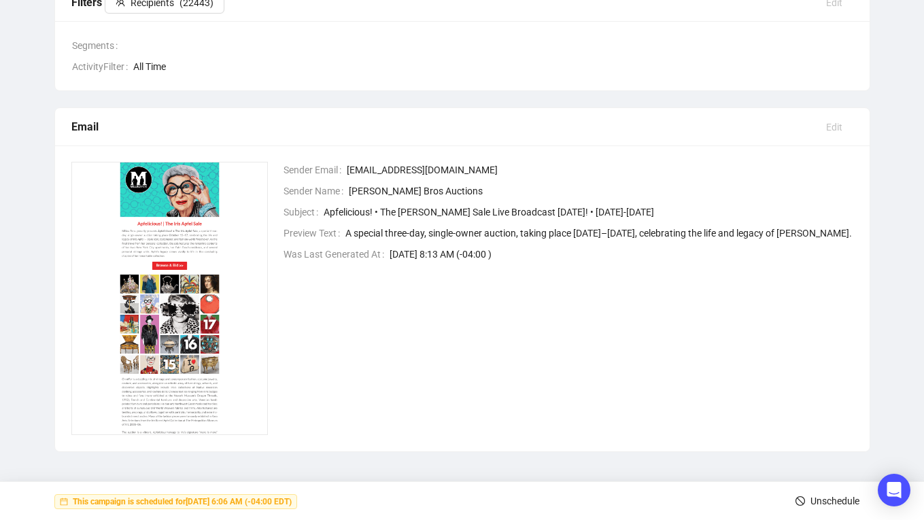
scroll to position [0, 0]
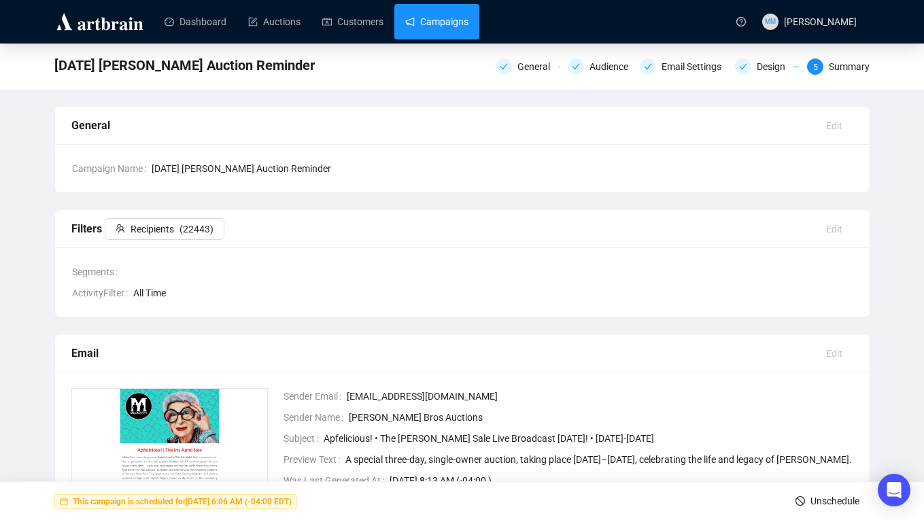
click at [454, 24] on link "Campaigns" at bounding box center [436, 21] width 63 height 35
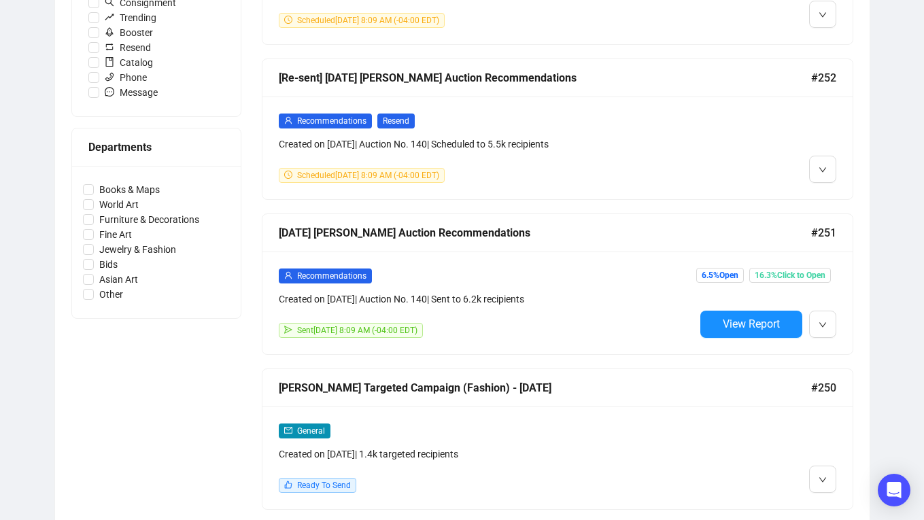
scroll to position [507, 0]
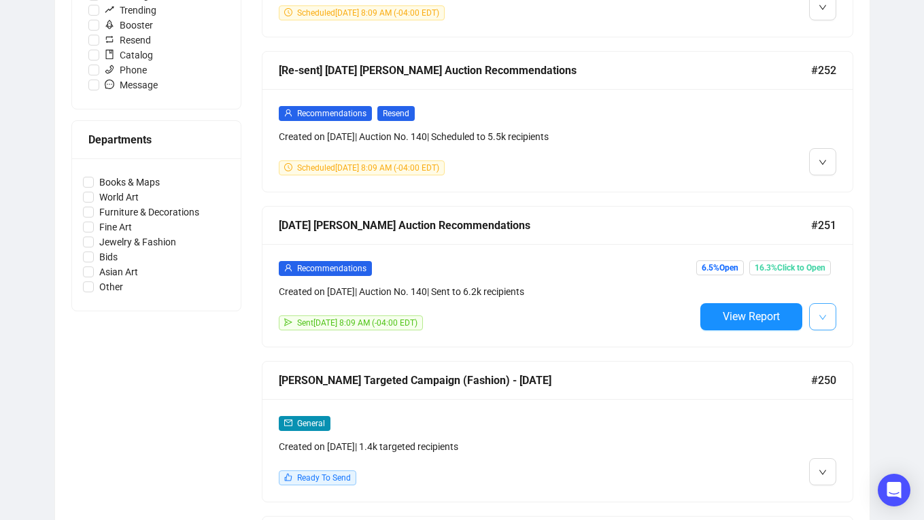
click at [827, 322] on button "button" at bounding box center [822, 316] width 27 height 27
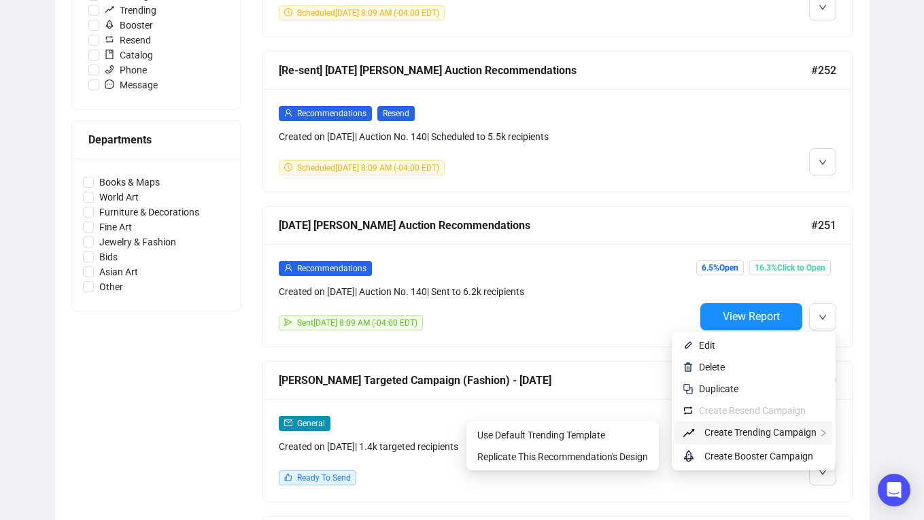
click at [733, 433] on span "Create Trending Campaign" at bounding box center [761, 432] width 112 height 11
click at [583, 460] on span "Replicate This Recommendation's Design" at bounding box center [562, 457] width 171 height 11
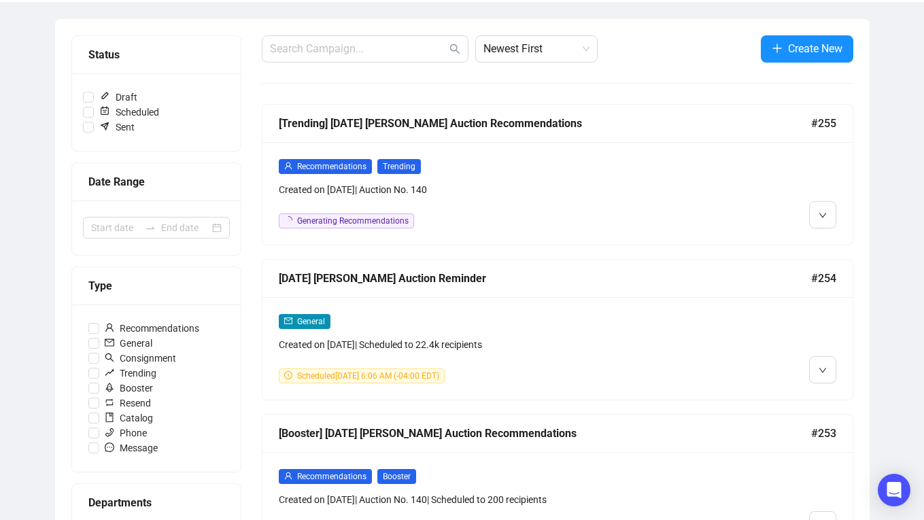
scroll to position [146, 0]
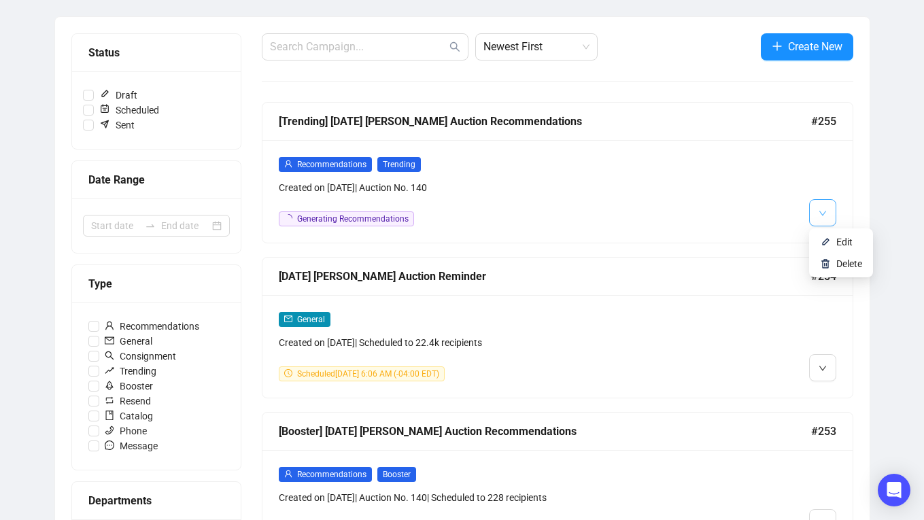
click at [826, 211] on icon "down" at bounding box center [823, 213] width 8 height 8
click at [842, 232] on li "Edit" at bounding box center [841, 242] width 58 height 22
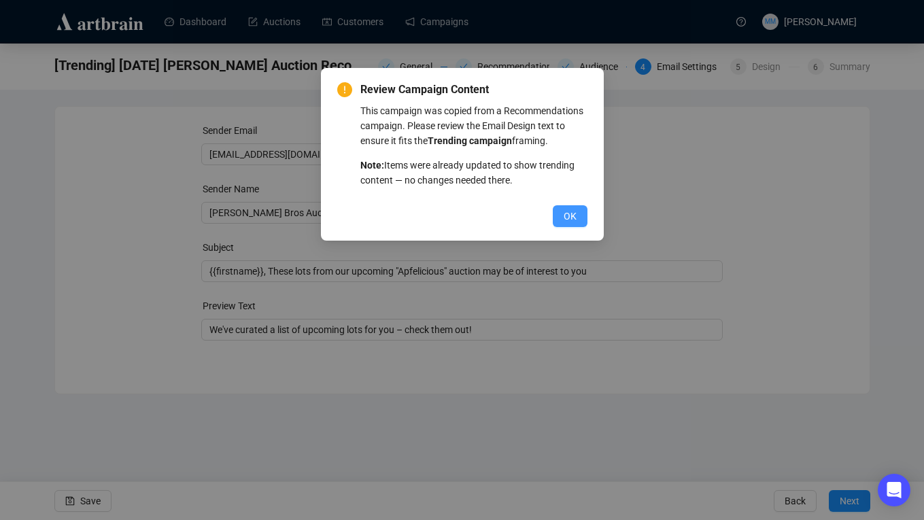
click at [566, 224] on span "OK" at bounding box center [570, 216] width 13 height 15
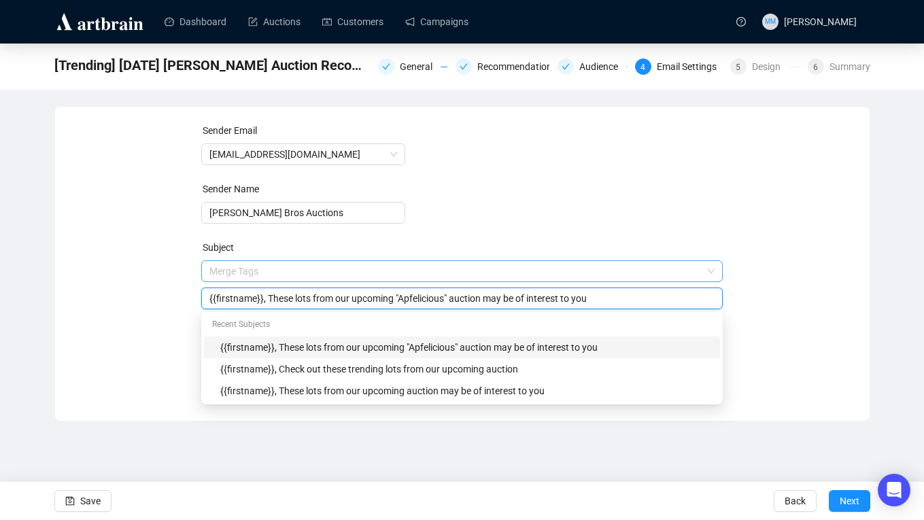
drag, startPoint x: 360, startPoint y: 272, endPoint x: 396, endPoint y: 272, distance: 36.7
click at [396, 272] on span "Merge Tags {{firstname}}, These lots from our upcoming "Apfelicious" auction ma…" at bounding box center [462, 285] width 522 height 38
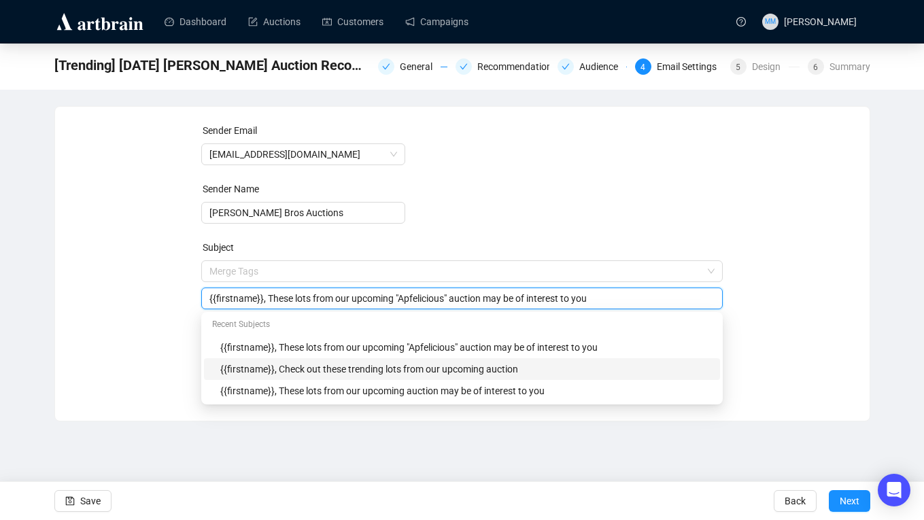
click at [410, 373] on div "{{firstname}}, Check out these trending lots from our upcoming auction" at bounding box center [466, 369] width 492 height 15
type input "{{firstname}}, Check out these trending lots from our upcoming auction"
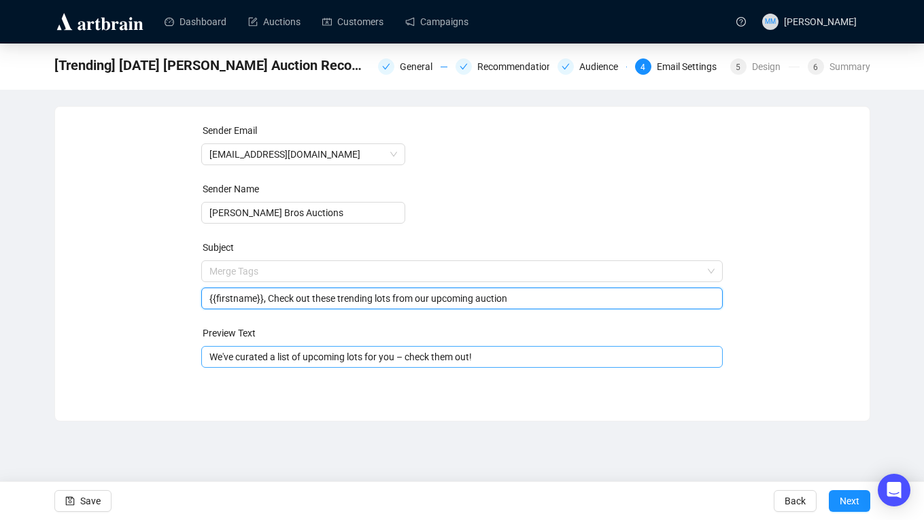
click at [360, 355] on input "We've curated a list of upcoming lots for you – check them out!" at bounding box center [461, 357] width 505 height 15
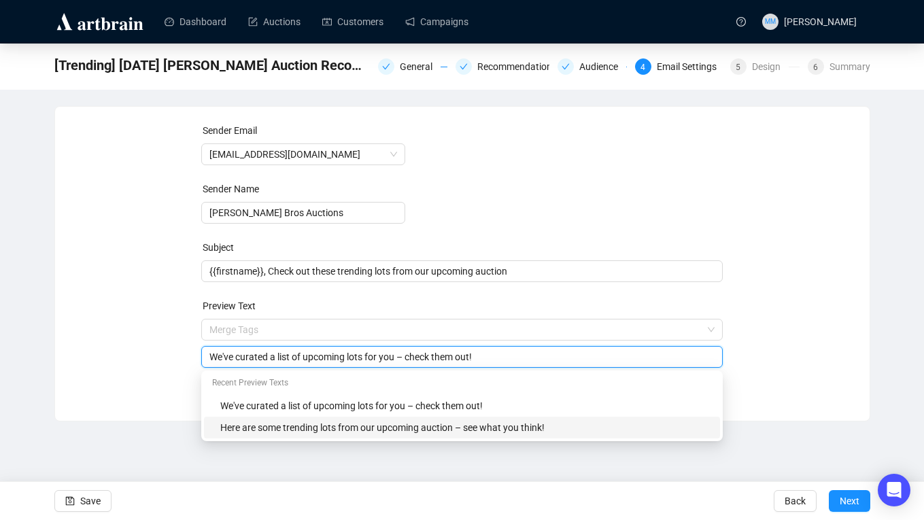
click at [278, 431] on div "Here are some trending lots from our upcoming auction – see what you think!" at bounding box center [466, 427] width 492 height 15
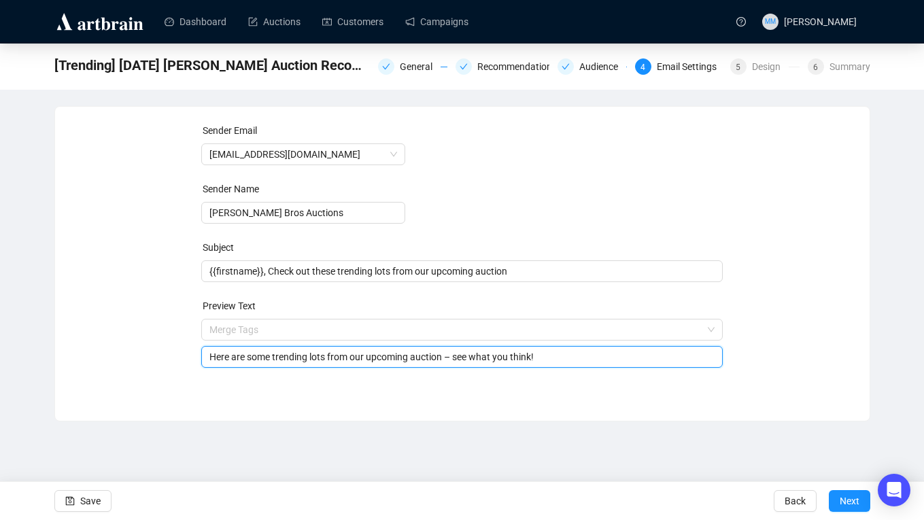
click at [418, 356] on input "Here are some trending lots from our upcoming auction – see what you think!" at bounding box center [461, 357] width 505 height 15
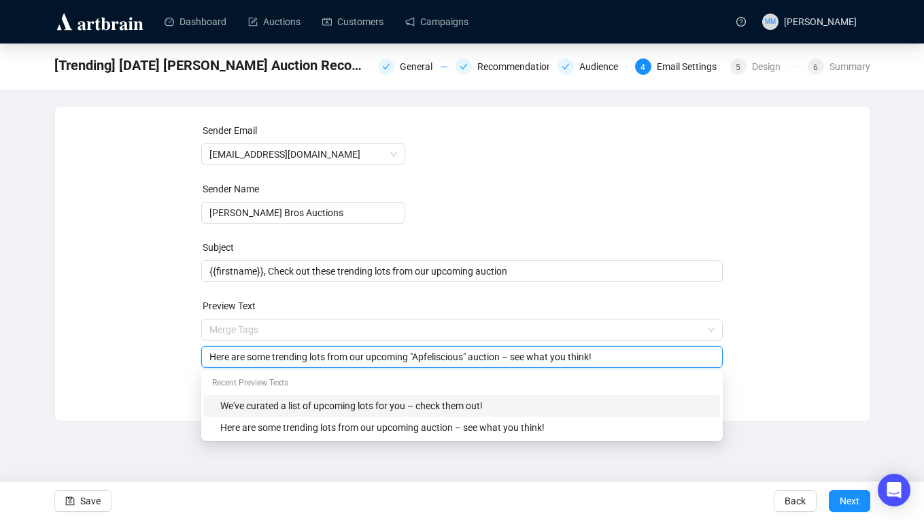
click at [454, 358] on input "Here are some trending lots from our upcoming "Apfeliscious" auction – see what…" at bounding box center [461, 357] width 505 height 15
click at [517, 358] on input "Here are some trending lots from our upcoming "Apfelicious" auction – see what …" at bounding box center [461, 357] width 505 height 15
type input "Here are some trending lots from our upcoming "Apfelicious" auction – see what …"
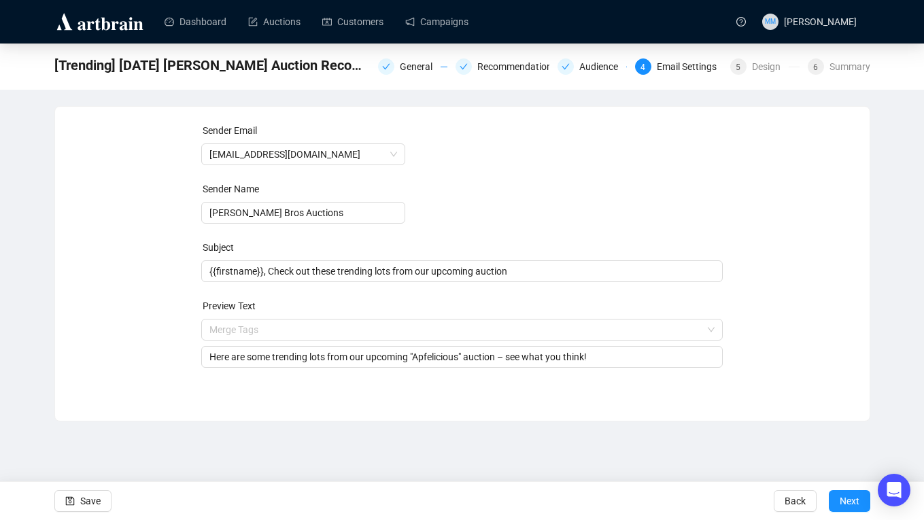
click at [573, 169] on form "Sender Email [EMAIL_ADDRESS][DOMAIN_NAME] Sender Name [PERSON_NAME] Bros Auctio…" at bounding box center [462, 245] width 522 height 245
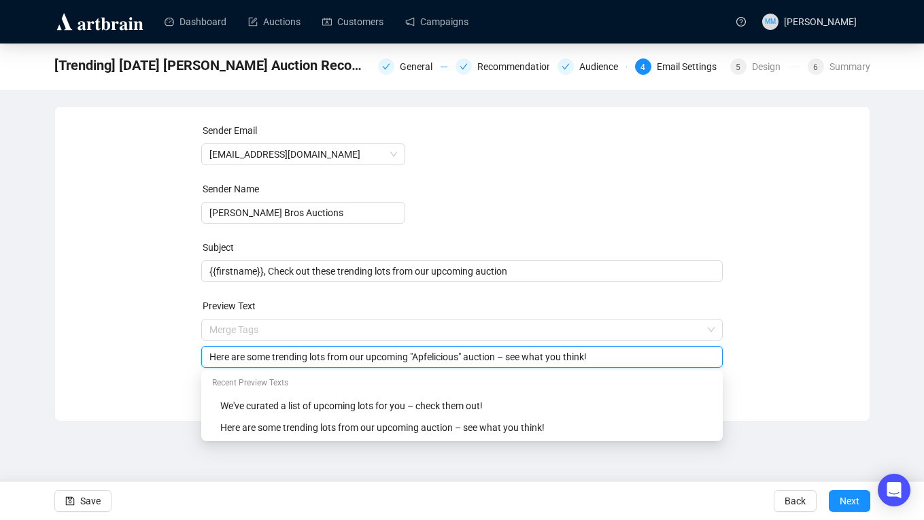
drag, startPoint x: 418, startPoint y: 357, endPoint x: 475, endPoint y: 356, distance: 57.8
click at [475, 356] on input "Here are some trending lots from our upcoming "Apfelicious" auction – see what …" at bounding box center [461, 357] width 505 height 15
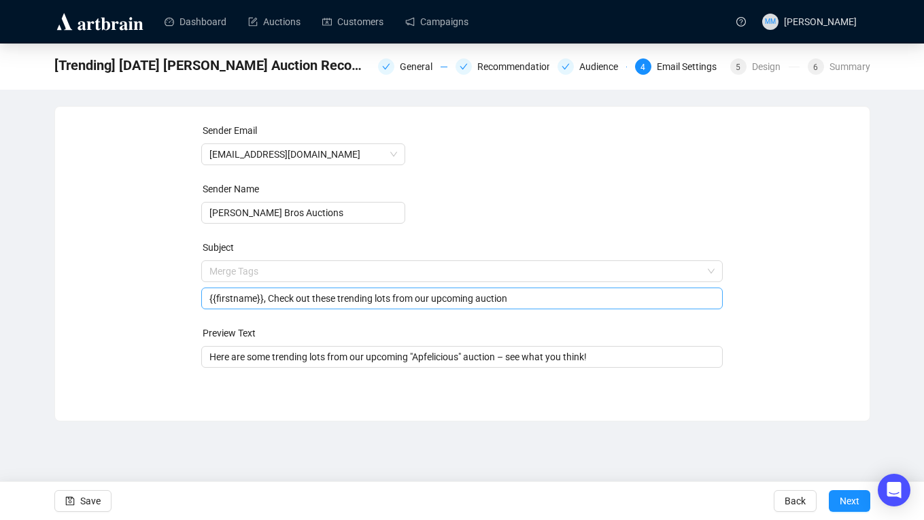
click at [489, 273] on span "Merge Tags {{firstname}}, Check out these trending lots from our upcoming aucti…" at bounding box center [462, 285] width 522 height 38
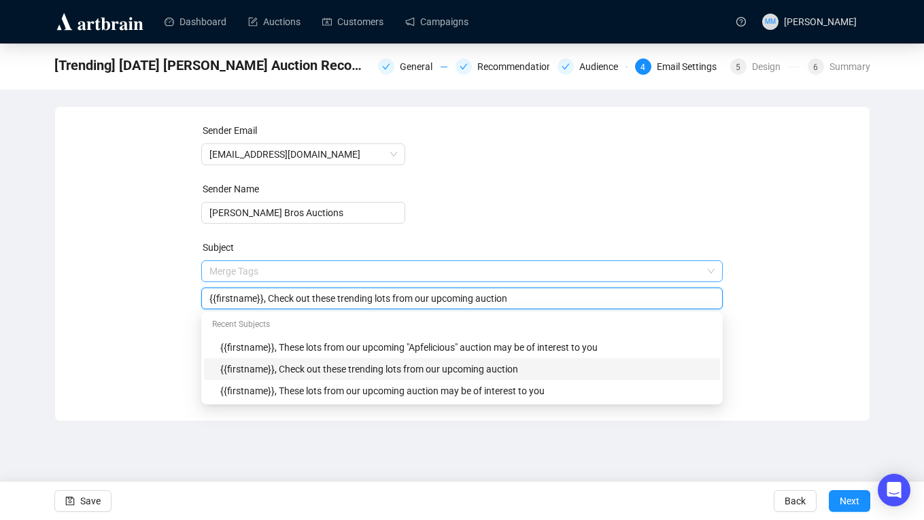
paste input ""Apfelicious""
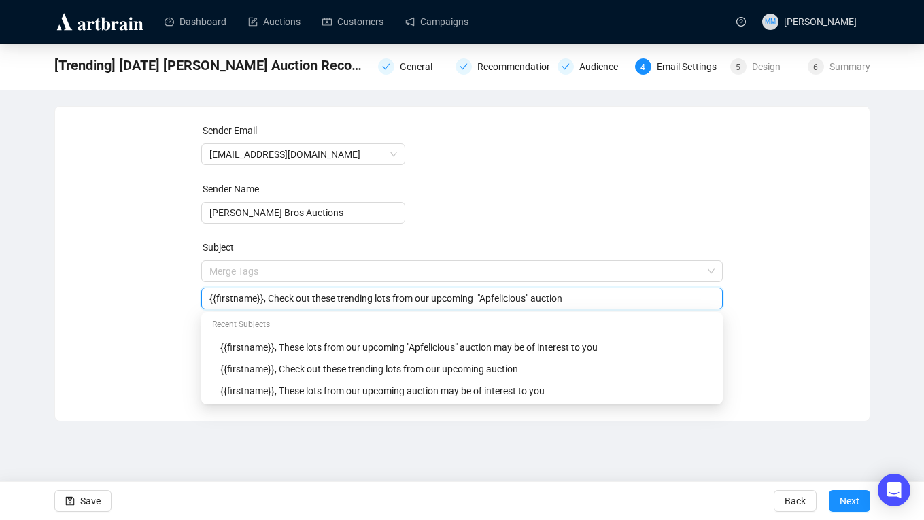
click at [492, 299] on input "{{firstname}}, Check out these trending lots from our upcoming "Apfelicious" au…" at bounding box center [461, 298] width 505 height 15
type input "{{firstname}}, Check out these trending lots from our upcoming "Apfelicious" au…"
click at [543, 210] on form "Sender Email [EMAIL_ADDRESS][DOMAIN_NAME] Sender Name [PERSON_NAME] Bros Auctio…" at bounding box center [462, 245] width 522 height 245
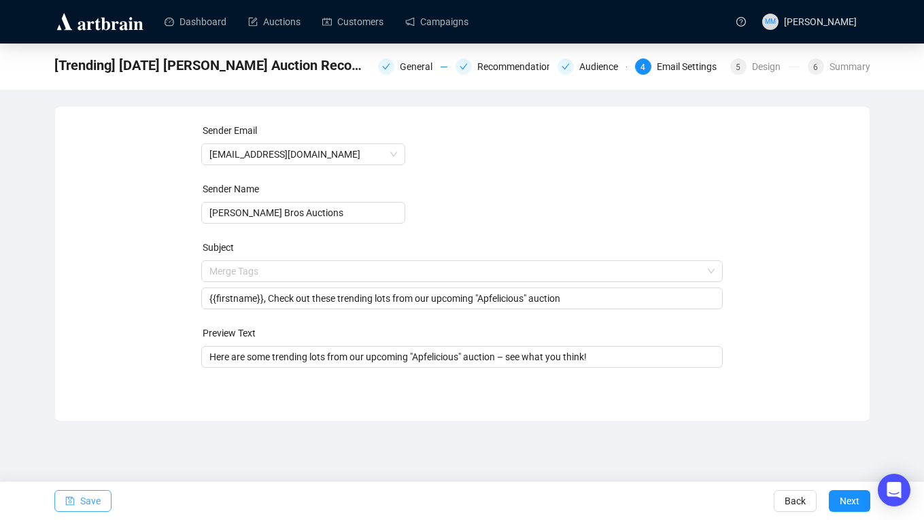
click at [86, 507] on span "Save" at bounding box center [90, 501] width 20 height 38
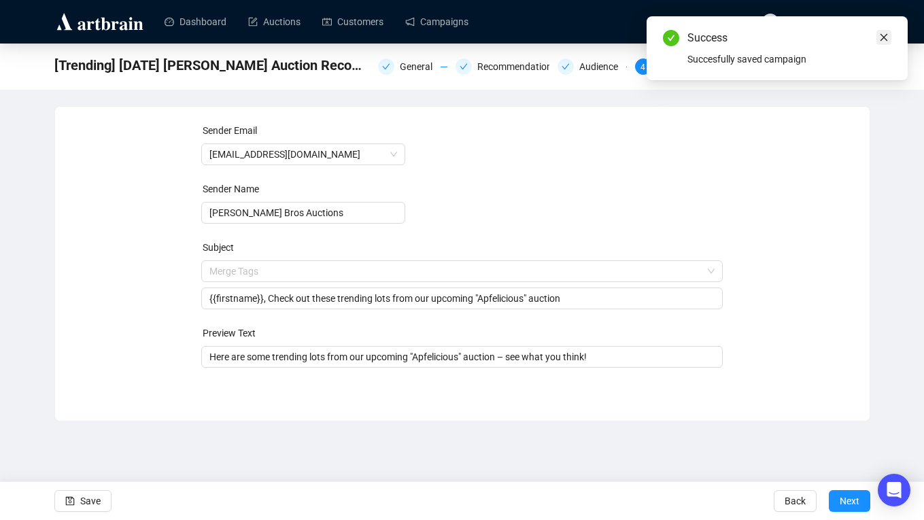
click at [884, 37] on icon "close" at bounding box center [884, 37] width 7 height 7
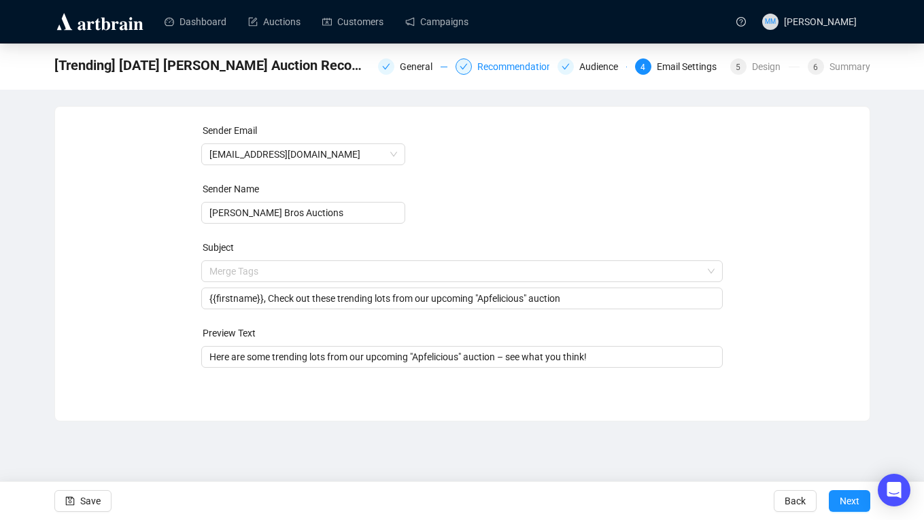
click at [494, 66] on div "Recommendations" at bounding box center [521, 66] width 88 height 16
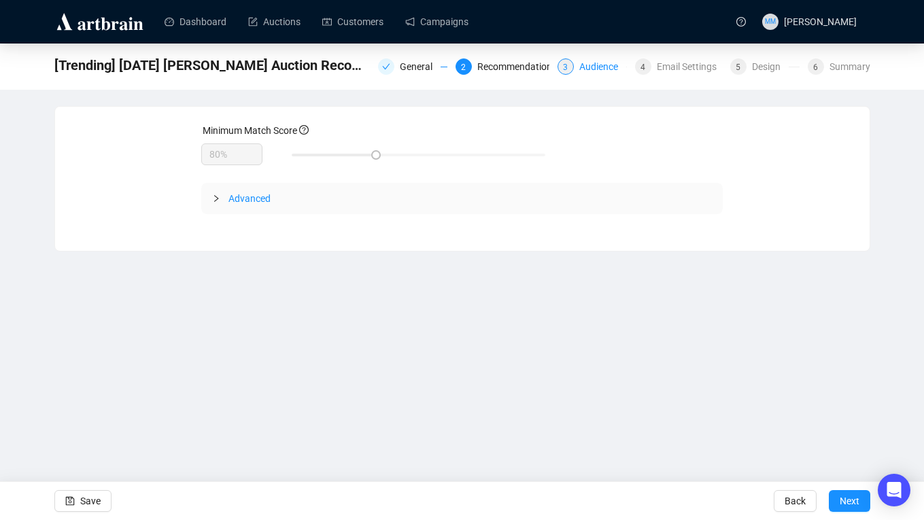
click at [579, 69] on div "Audience" at bounding box center [602, 66] width 47 height 16
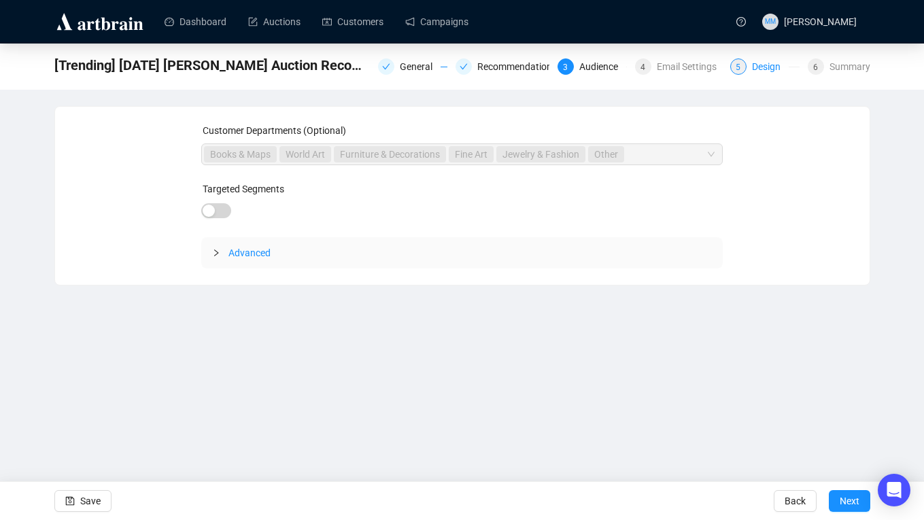
click at [764, 69] on div "Design" at bounding box center [770, 66] width 37 height 16
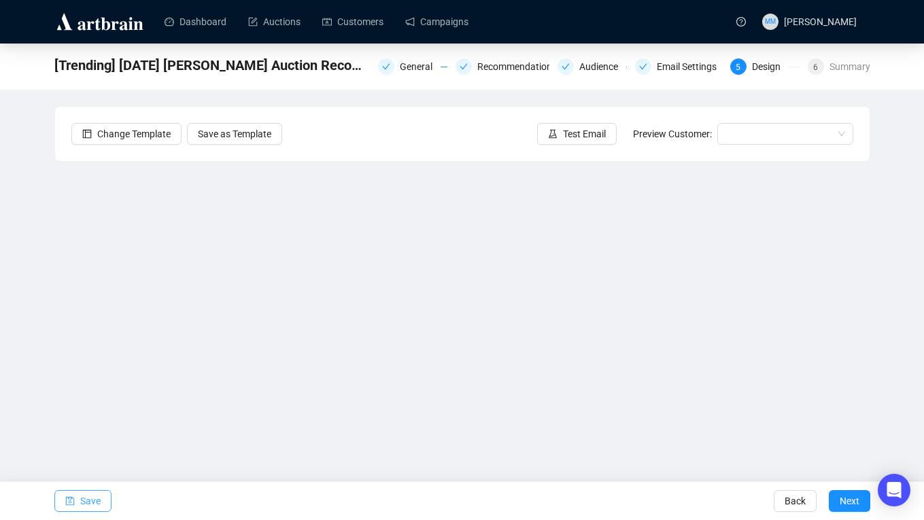
click at [92, 505] on span "Save" at bounding box center [90, 501] width 20 height 38
click at [86, 501] on span "Save" at bounding box center [90, 501] width 20 height 38
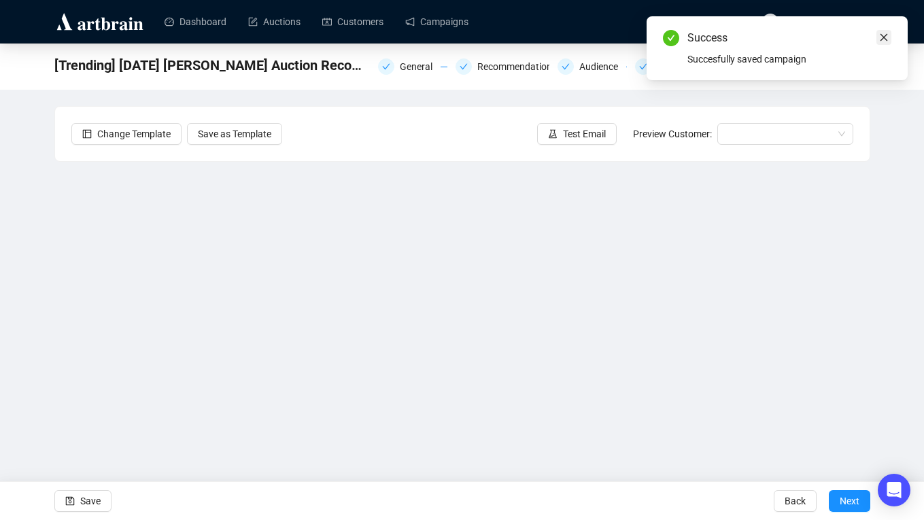
click at [883, 40] on icon "close" at bounding box center [884, 38] width 10 height 10
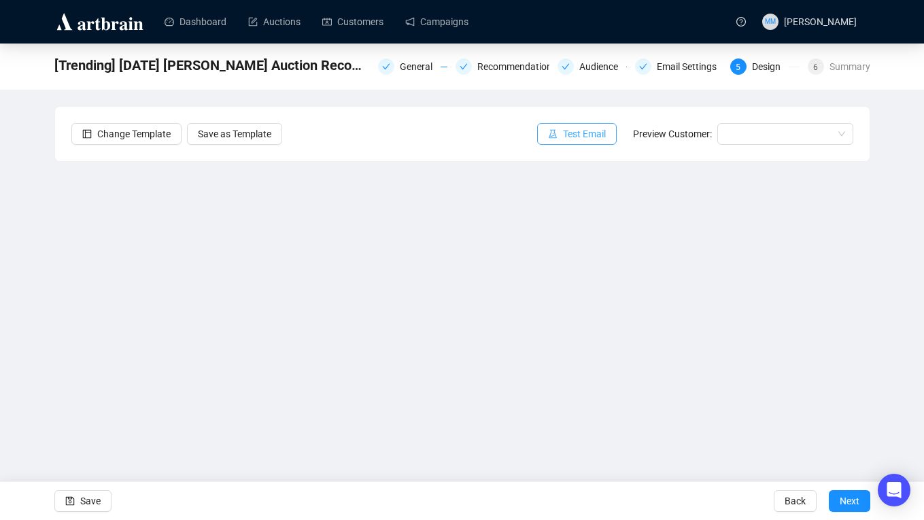
click at [573, 139] on span "Test Email" at bounding box center [584, 133] width 43 height 15
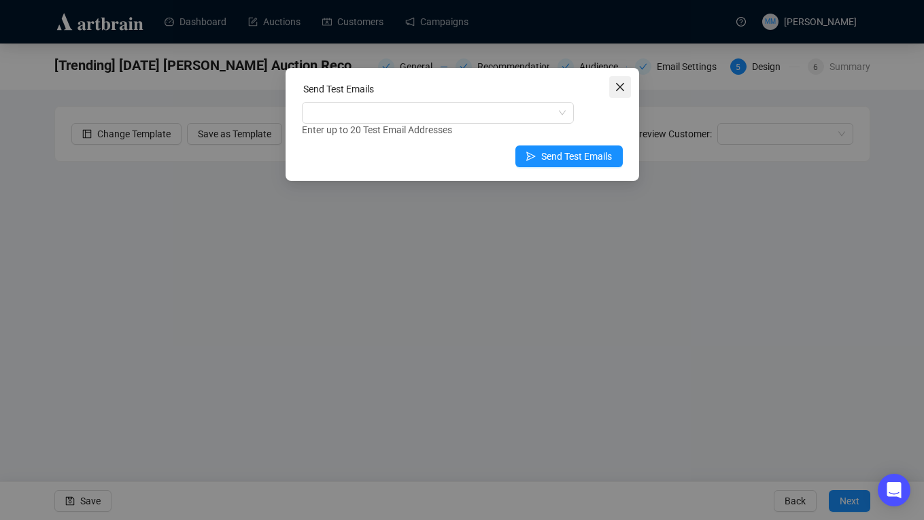
click at [616, 95] on button "Close" at bounding box center [620, 87] width 22 height 22
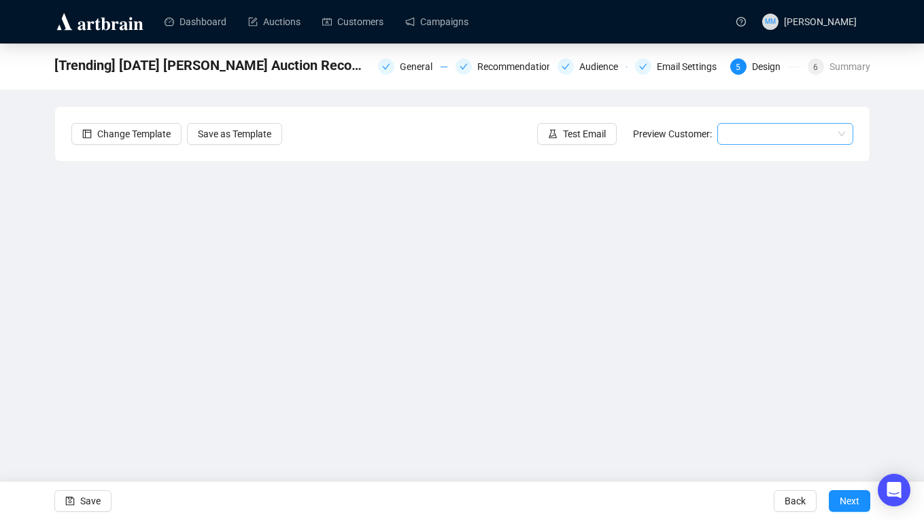
click at [735, 136] on input "search" at bounding box center [779, 134] width 107 height 20
click at [742, 182] on div "[PERSON_NAME] | Example" at bounding box center [785, 182] width 114 height 15
click at [85, 498] on span "Save" at bounding box center [90, 501] width 20 height 38
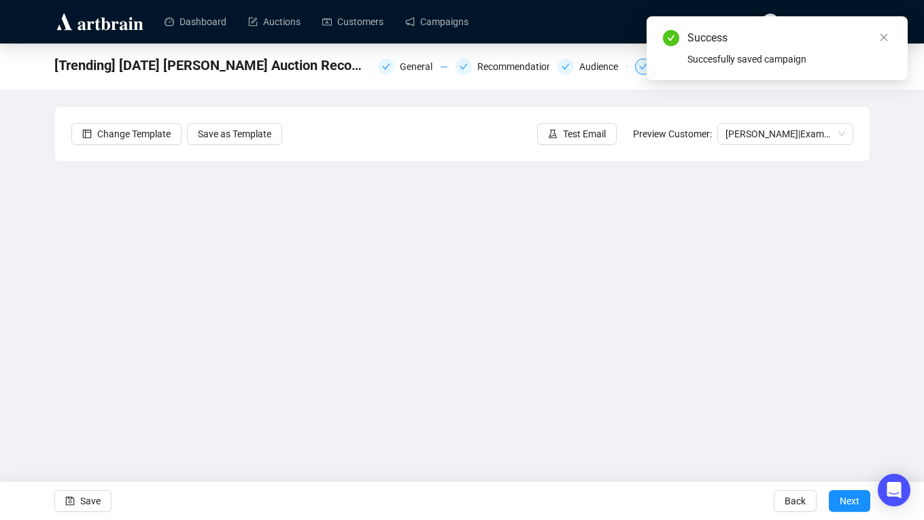
click at [662, 65] on body "Dashboard Auctions Customers Campaigns MM [PERSON_NAME] [Trending] [DATE] [PERS…" at bounding box center [462, 260] width 924 height 520
click at [881, 39] on icon "close" at bounding box center [884, 38] width 10 height 10
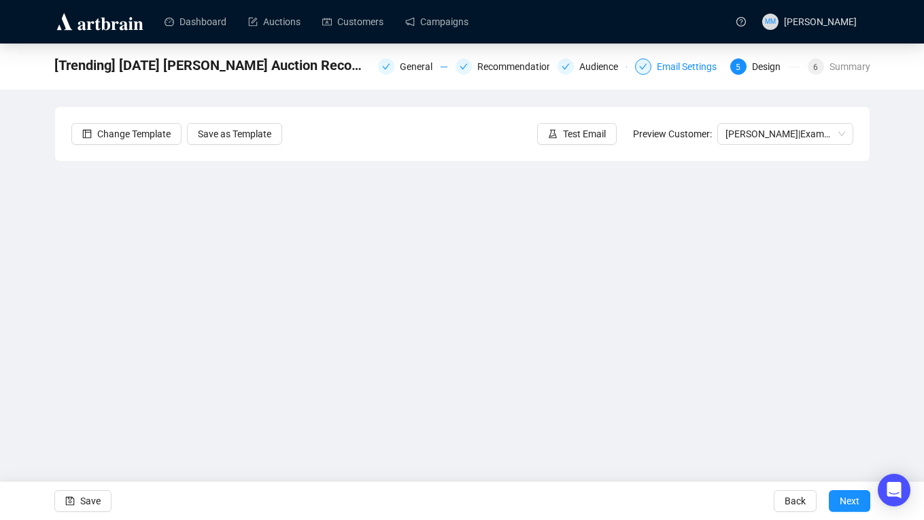
click at [679, 69] on div "Email Settings" at bounding box center [691, 66] width 68 height 16
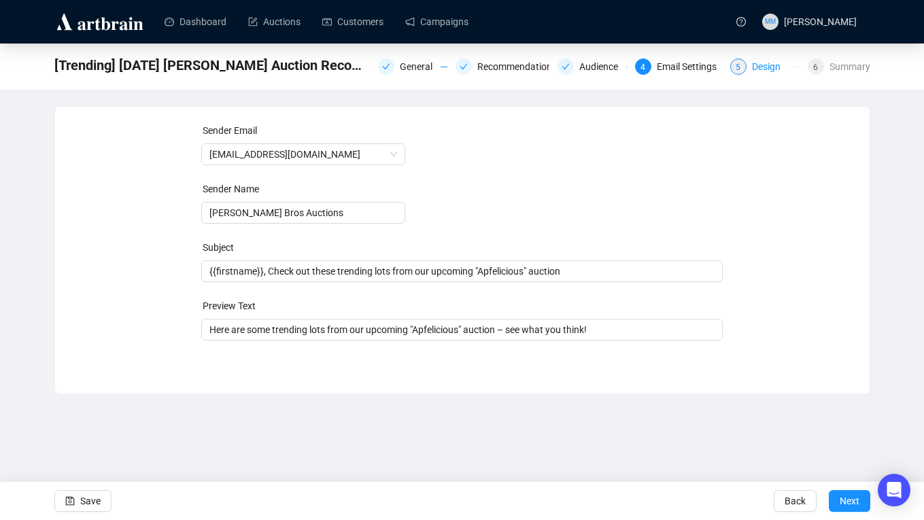
click at [752, 68] on div "Design" at bounding box center [770, 66] width 37 height 16
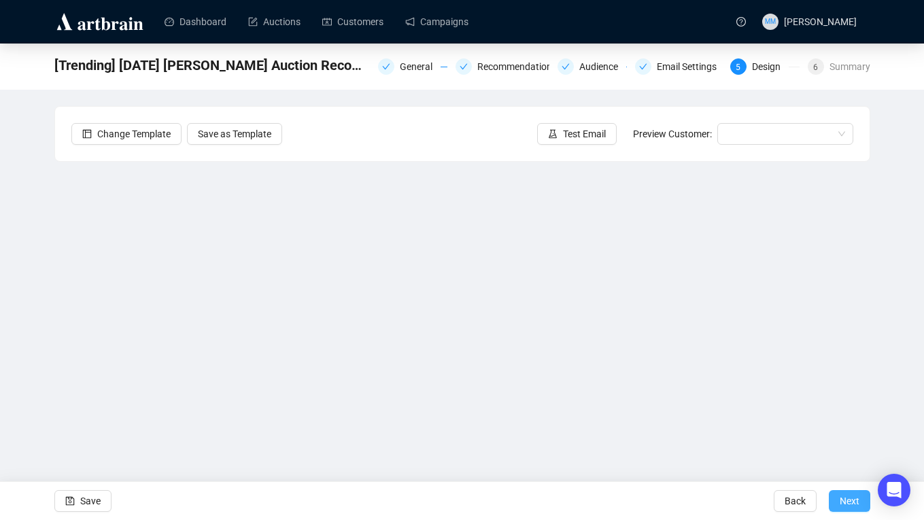
click at [849, 500] on span "Next" at bounding box center [850, 501] width 20 height 38
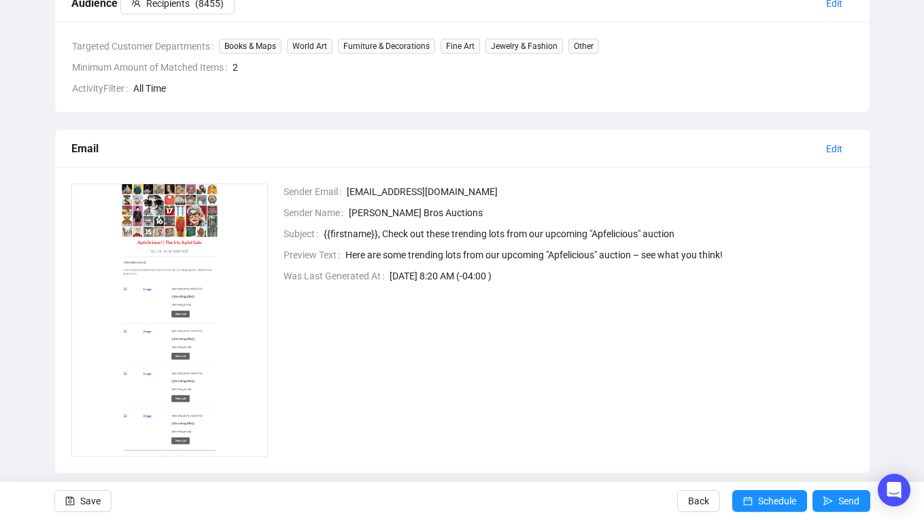
scroll to position [393, 0]
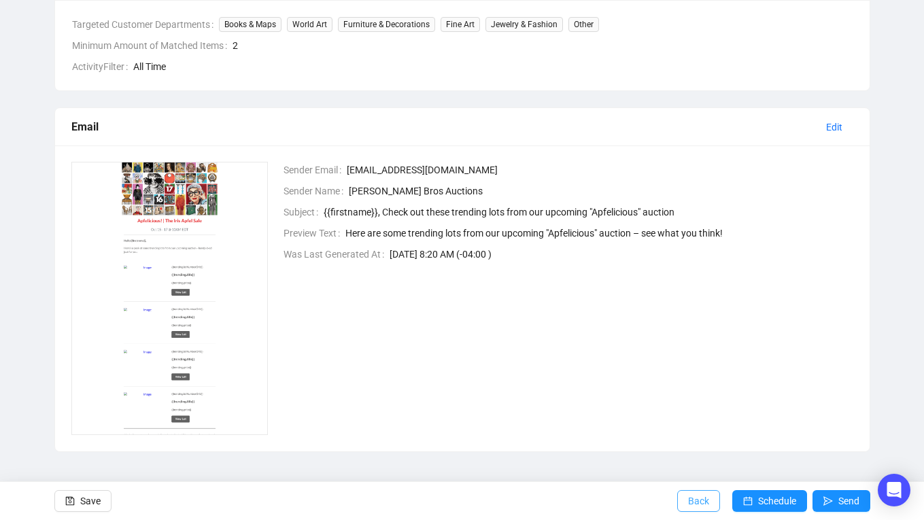
click at [694, 505] on span "Back" at bounding box center [698, 501] width 21 height 38
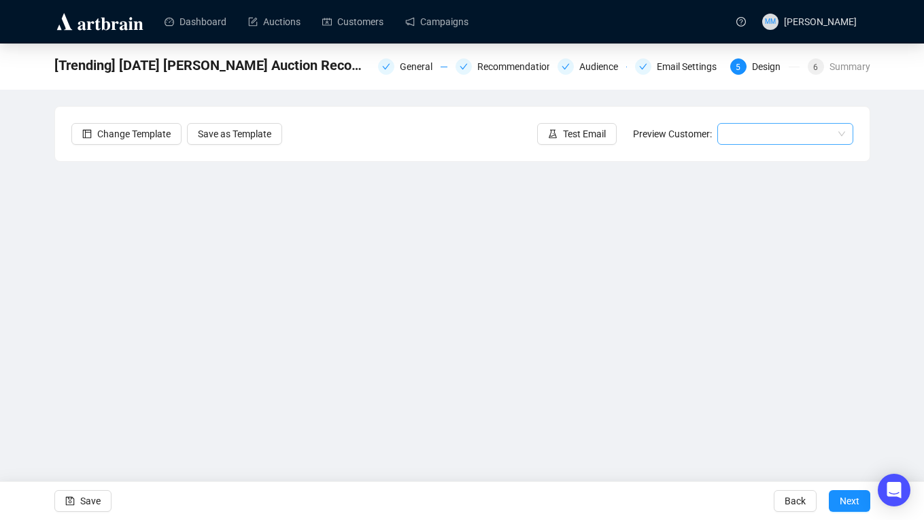
click at [731, 144] on div at bounding box center [785, 134] width 136 height 22
click at [739, 187] on div "[PERSON_NAME] | Example" at bounding box center [785, 182] width 114 height 15
click at [83, 503] on span "Save" at bounding box center [90, 501] width 20 height 38
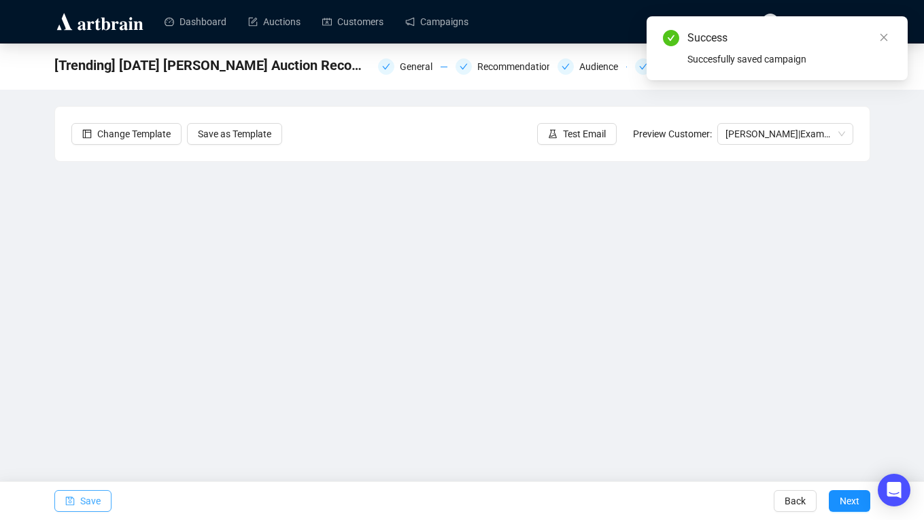
click at [95, 498] on span "Save" at bounding box center [90, 501] width 20 height 38
click at [851, 507] on span "Next" at bounding box center [850, 501] width 20 height 38
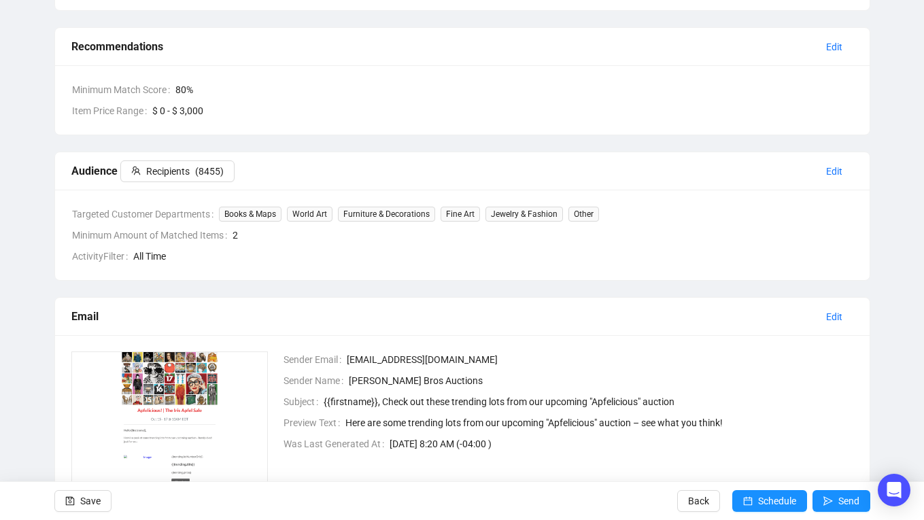
scroll to position [209, 0]
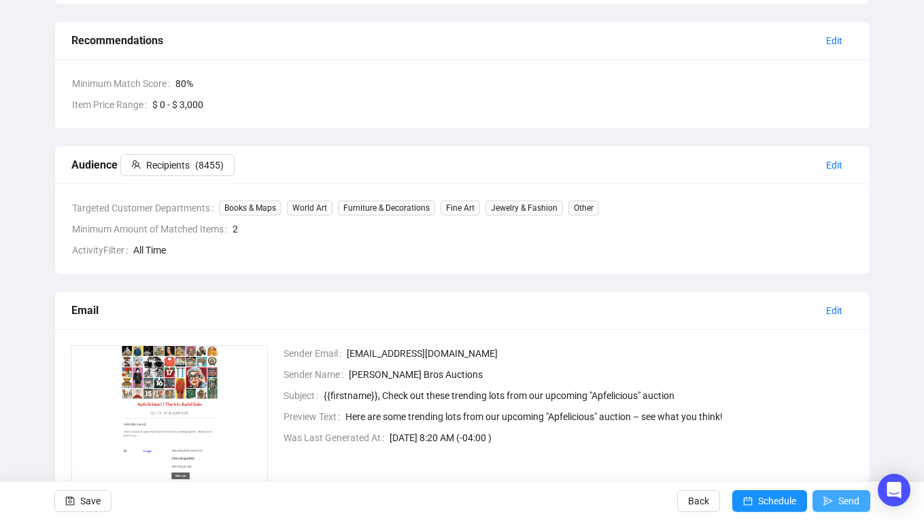
click at [834, 498] on button "Send" at bounding box center [842, 501] width 58 height 22
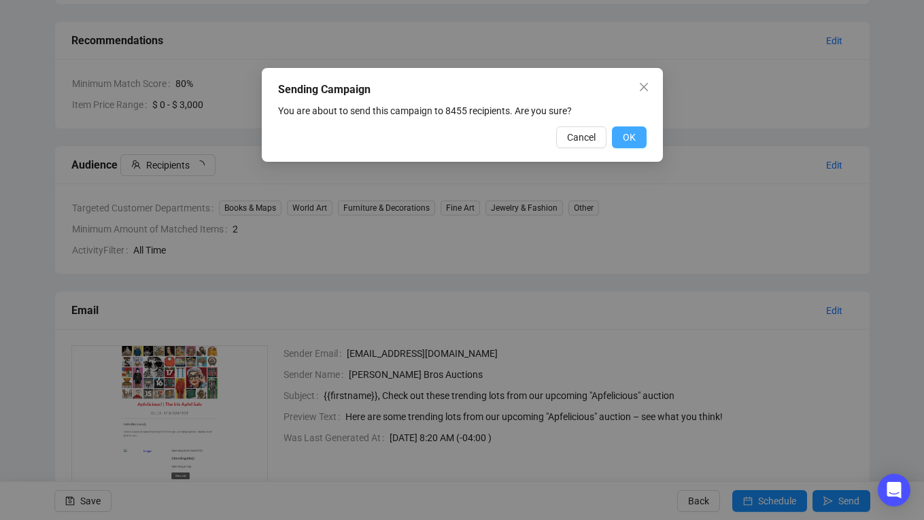
click at [630, 143] on span "OK" at bounding box center [629, 137] width 13 height 15
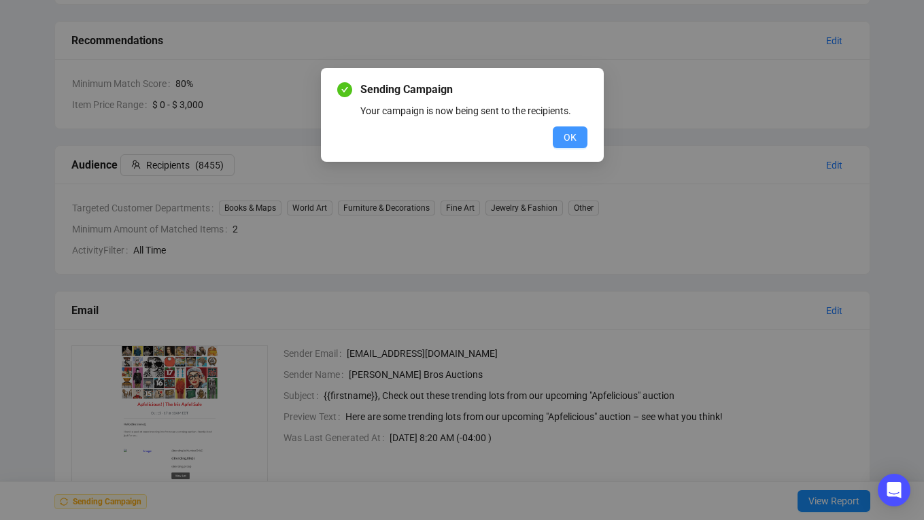
click at [571, 135] on span "OK" at bounding box center [570, 137] width 13 height 15
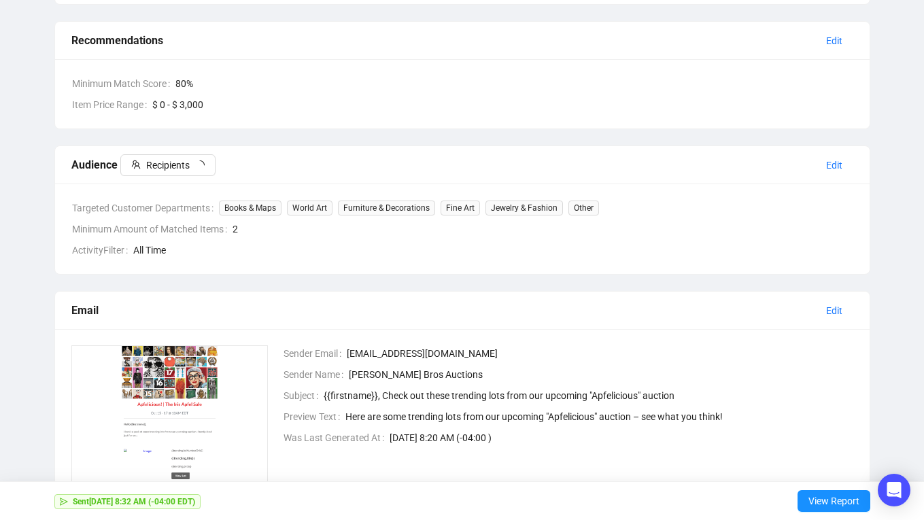
scroll to position [0, 0]
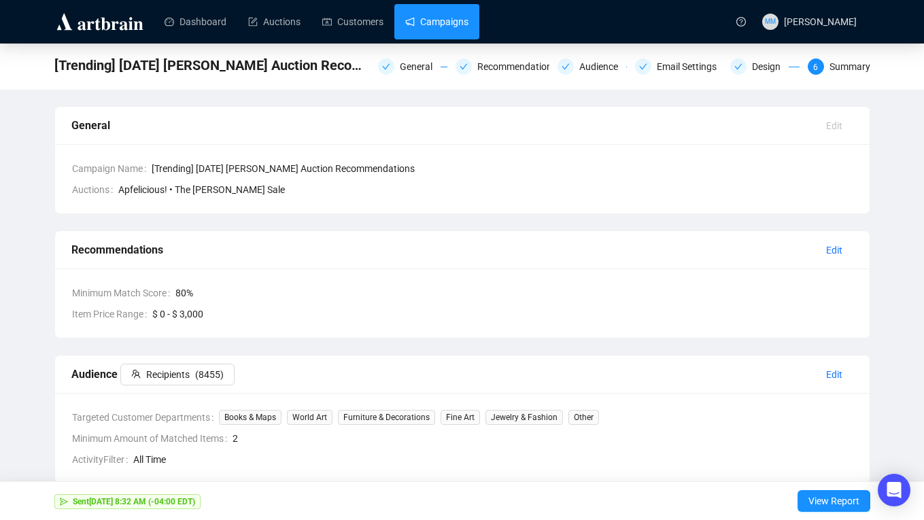
click at [450, 24] on link "Campaigns" at bounding box center [436, 21] width 63 height 35
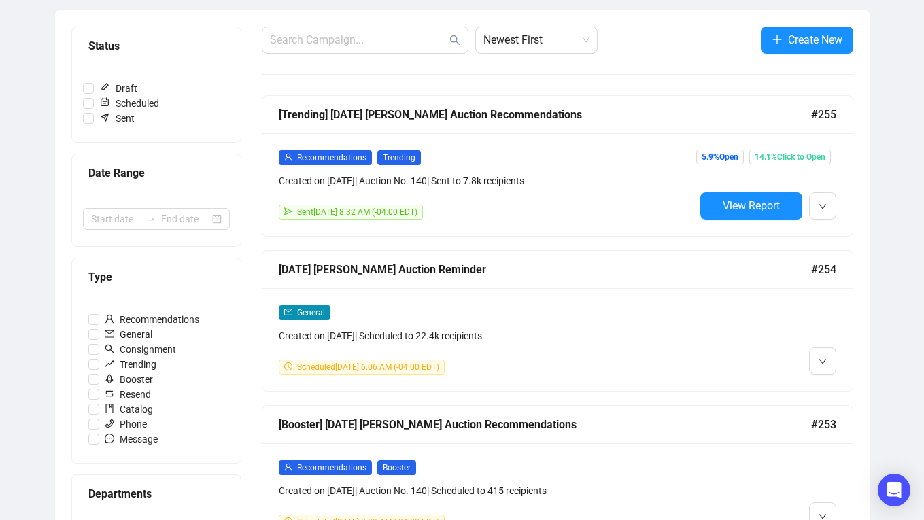
scroll to position [153, 0]
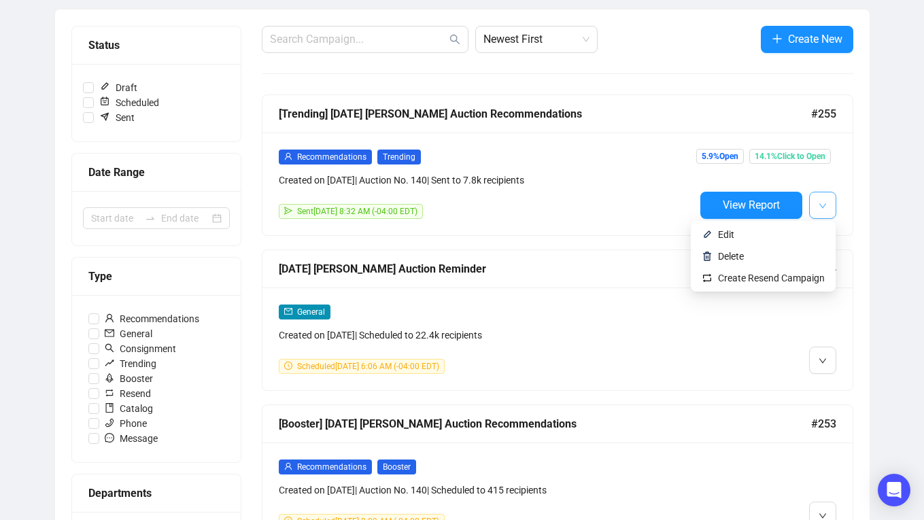
click at [821, 204] on icon "down" at bounding box center [823, 206] width 8 height 8
click at [744, 277] on div "[DATE] [PERSON_NAME] Auction Reminder #254" at bounding box center [557, 269] width 590 height 38
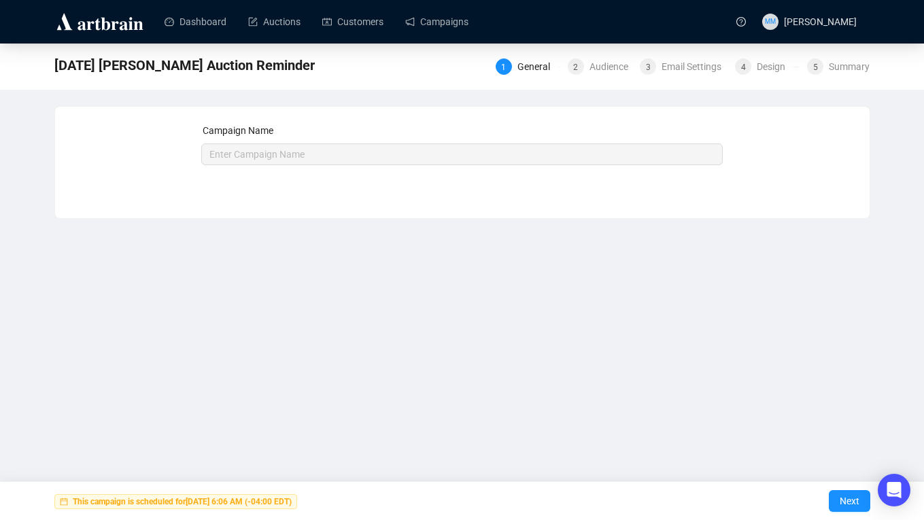
type input "[DATE] [PERSON_NAME] Auction Reminder"
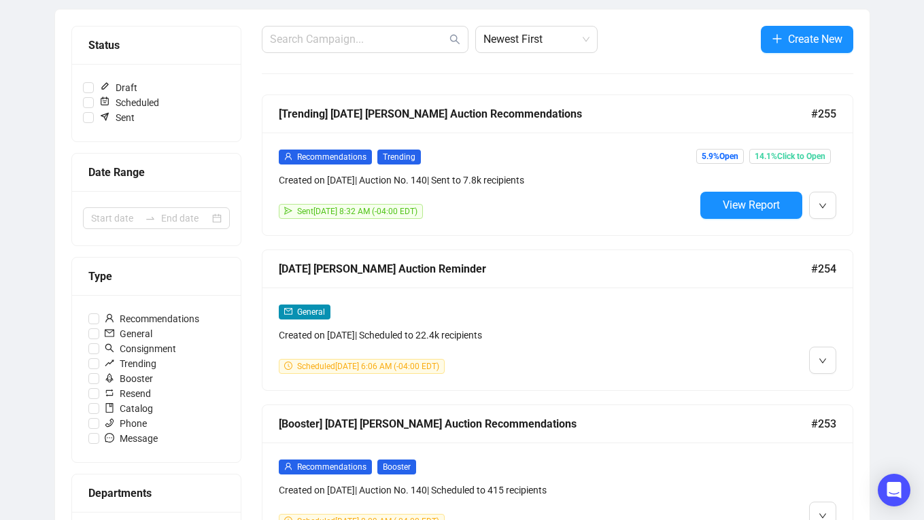
scroll to position [154, 0]
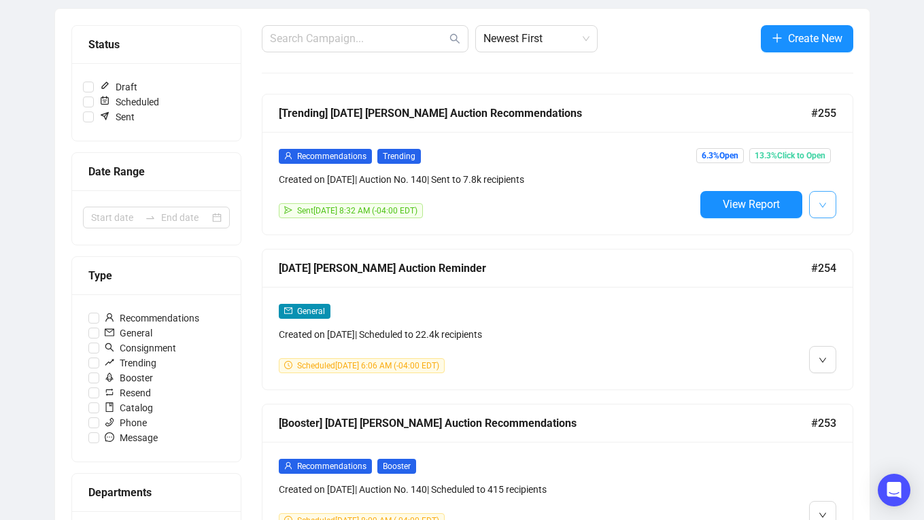
click at [824, 205] on icon "down" at bounding box center [823, 205] width 8 height 8
click at [734, 275] on span "Create Resend Campaign" at bounding box center [771, 277] width 107 height 11
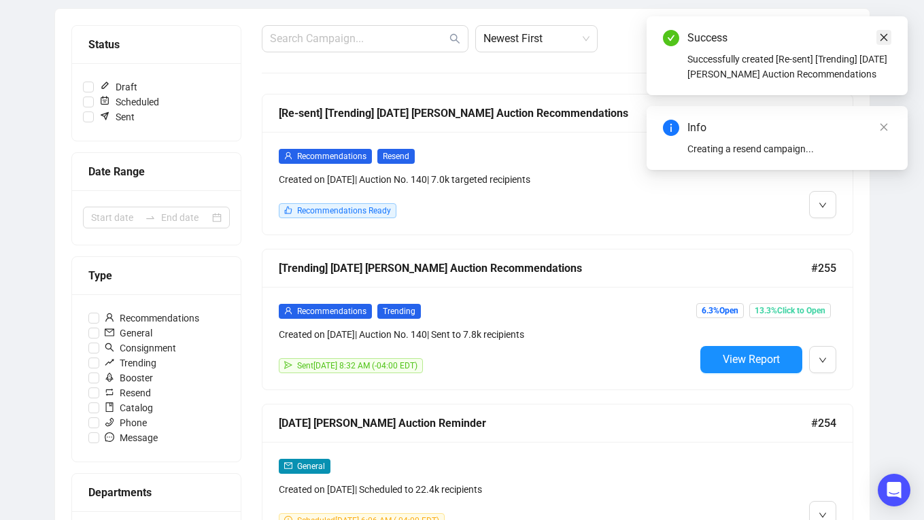
click at [885, 37] on icon "close" at bounding box center [884, 38] width 10 height 10
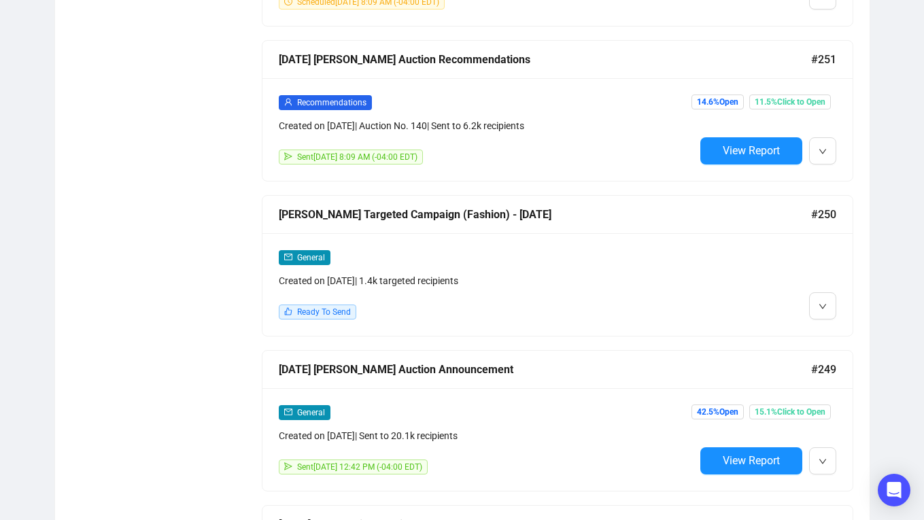
scroll to position [996, 0]
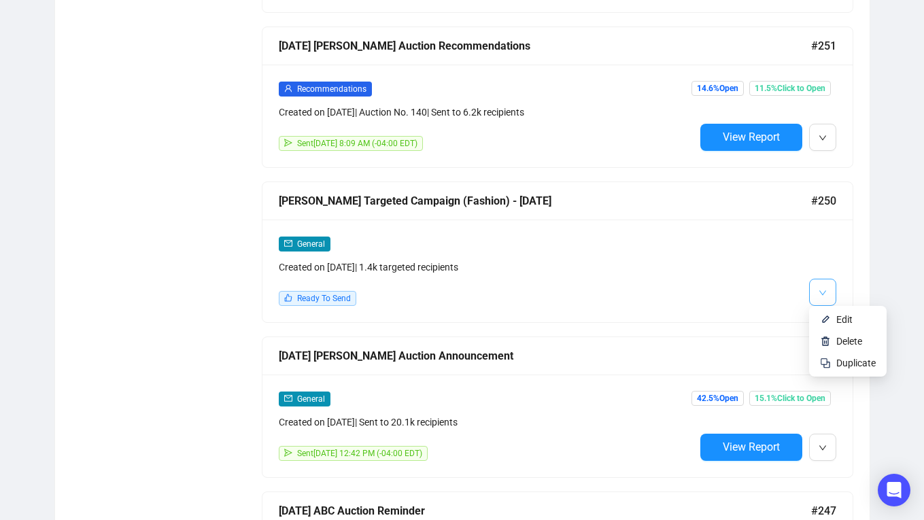
click at [821, 289] on icon "down" at bounding box center [823, 293] width 8 height 8
click at [841, 315] on span "Edit" at bounding box center [844, 319] width 16 height 11
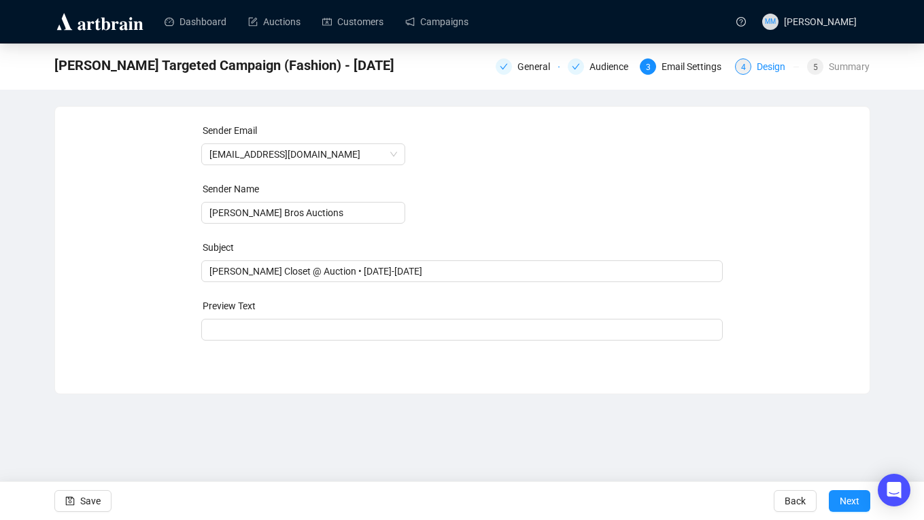
click at [764, 70] on div "Design" at bounding box center [775, 66] width 37 height 16
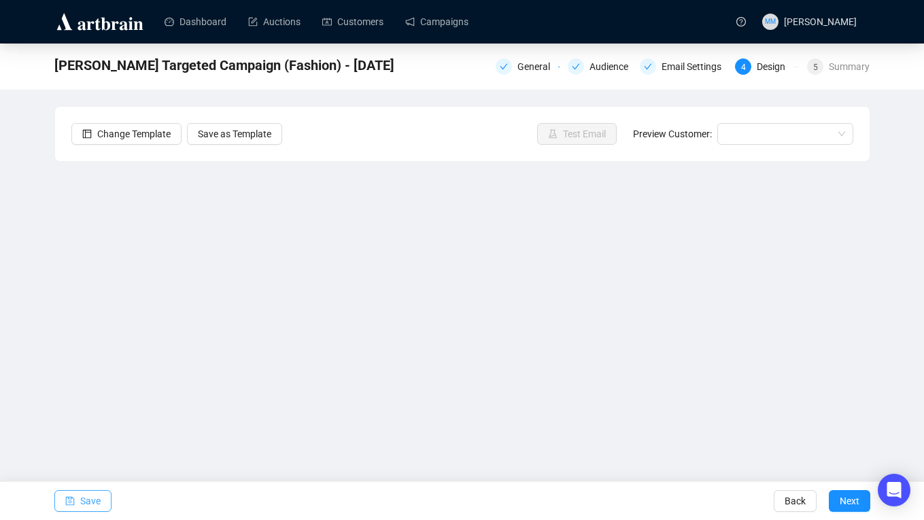
click at [97, 502] on span "Save" at bounding box center [90, 501] width 20 height 38
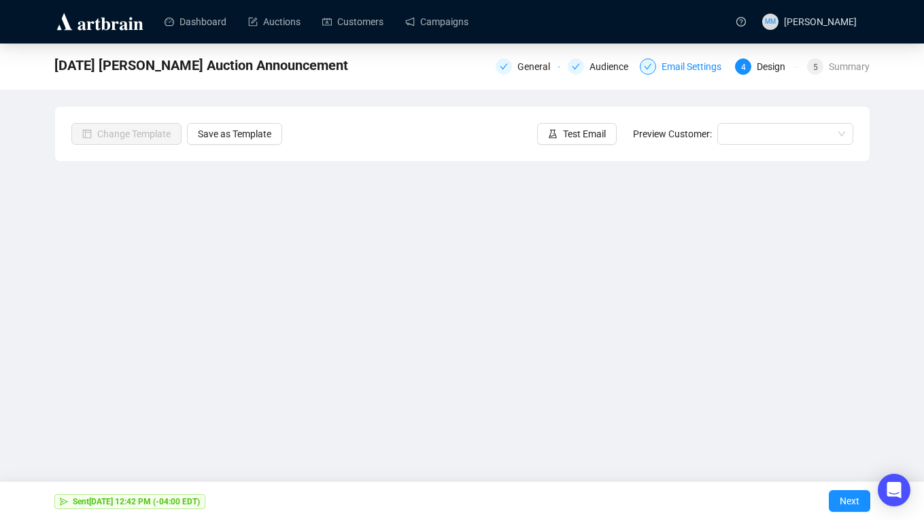
click at [667, 73] on div "Email Settings" at bounding box center [696, 66] width 68 height 16
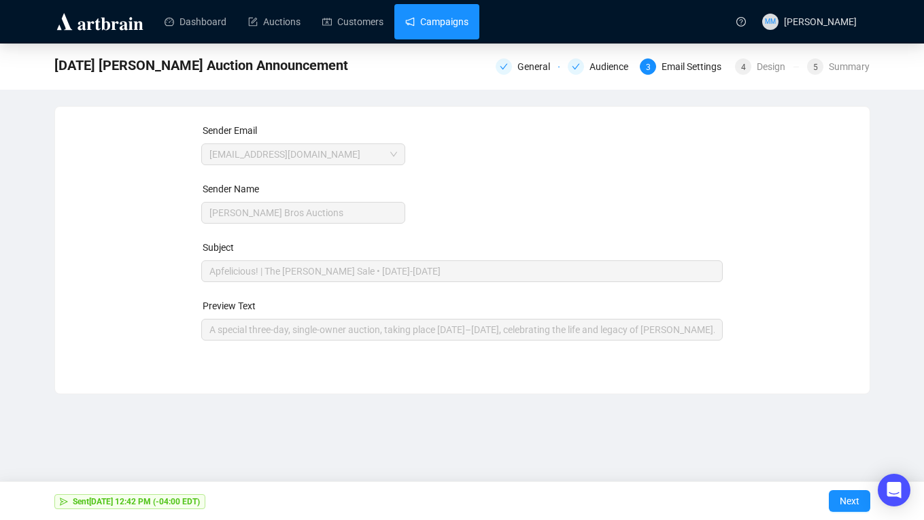
click at [447, 23] on link "Campaigns" at bounding box center [436, 21] width 63 height 35
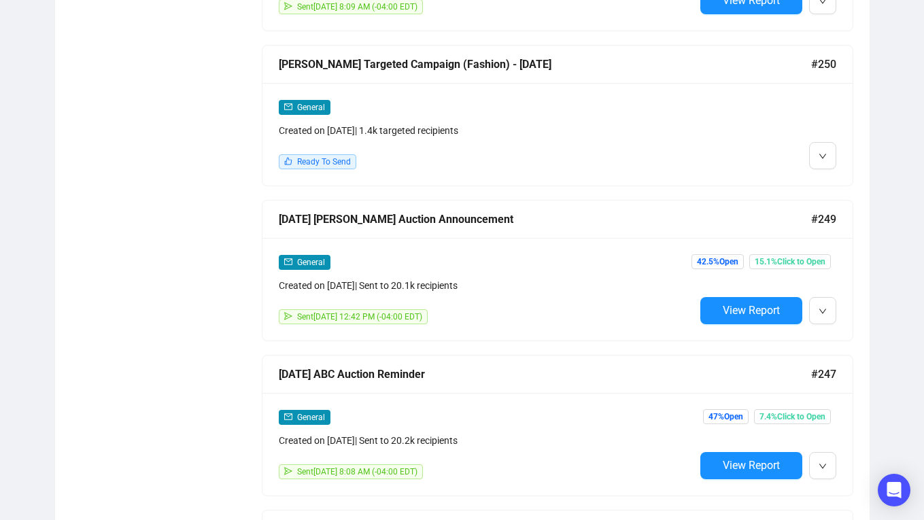
scroll to position [824, 0]
click at [396, 373] on div "[DATE] ABC Auction Reminder" at bounding box center [545, 373] width 532 height 17
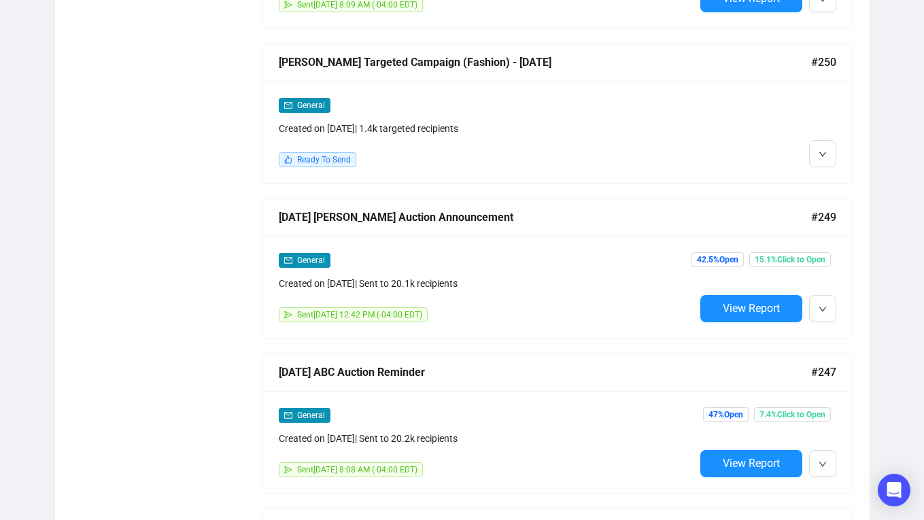
scroll to position [825, 0]
click at [828, 463] on button "button" at bounding box center [822, 463] width 27 height 27
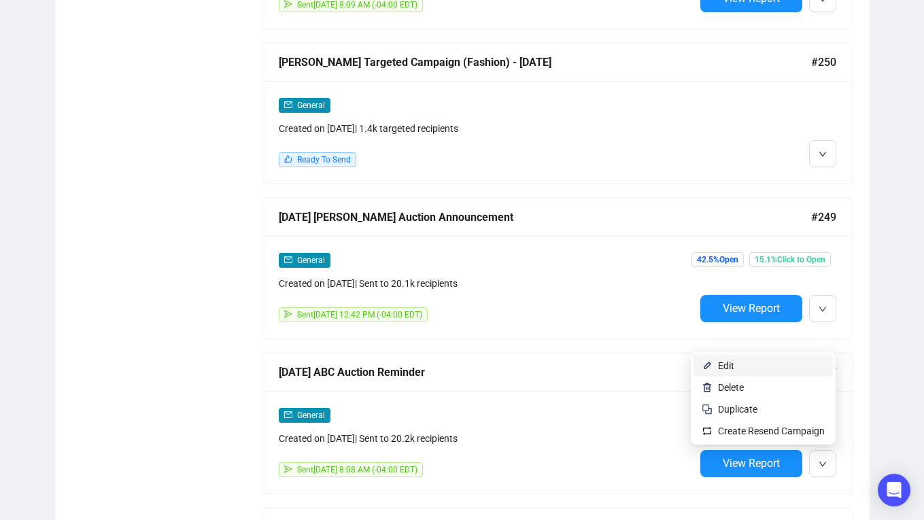
click at [728, 369] on span "Edit" at bounding box center [726, 365] width 16 height 11
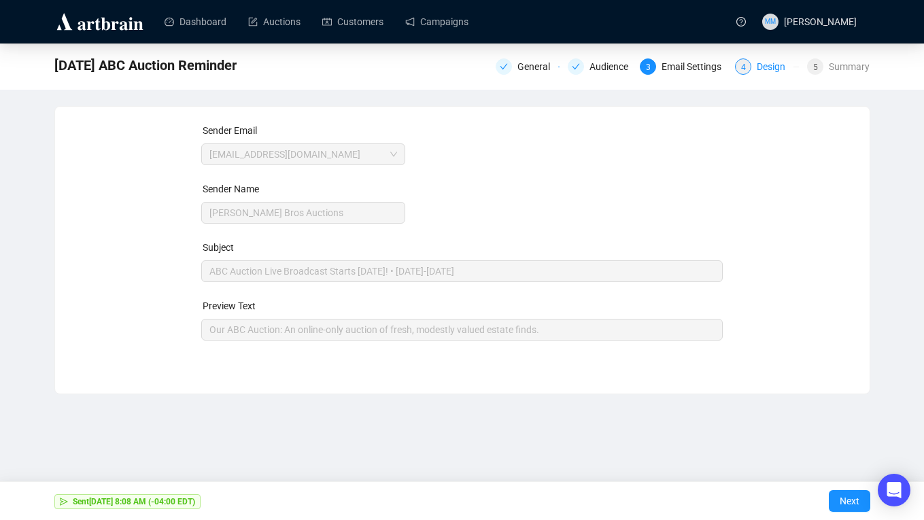
click at [760, 64] on div "Design" at bounding box center [775, 66] width 37 height 16
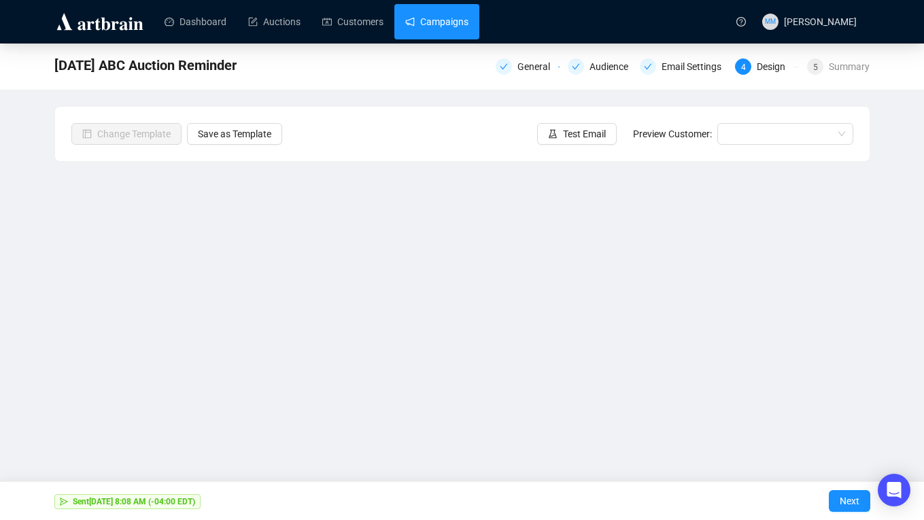
click at [441, 24] on link "Campaigns" at bounding box center [436, 21] width 63 height 35
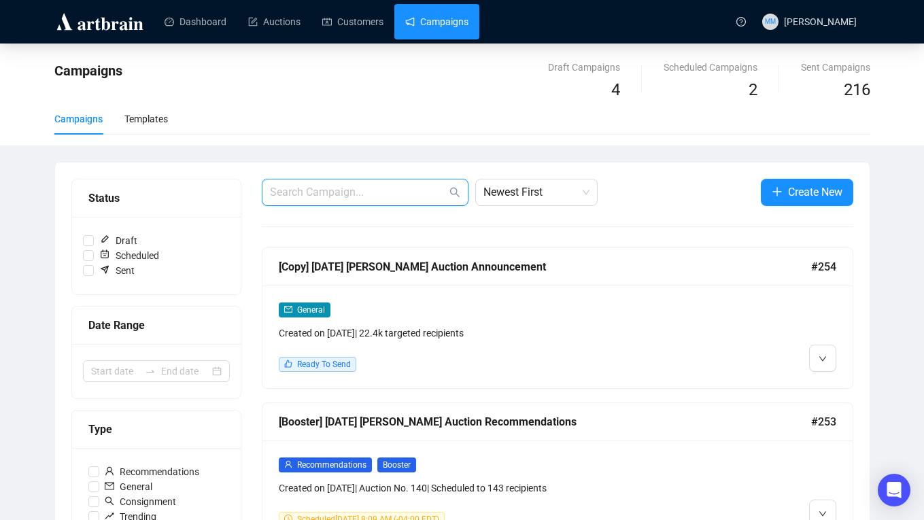
click at [360, 190] on input "text" at bounding box center [358, 192] width 177 height 16
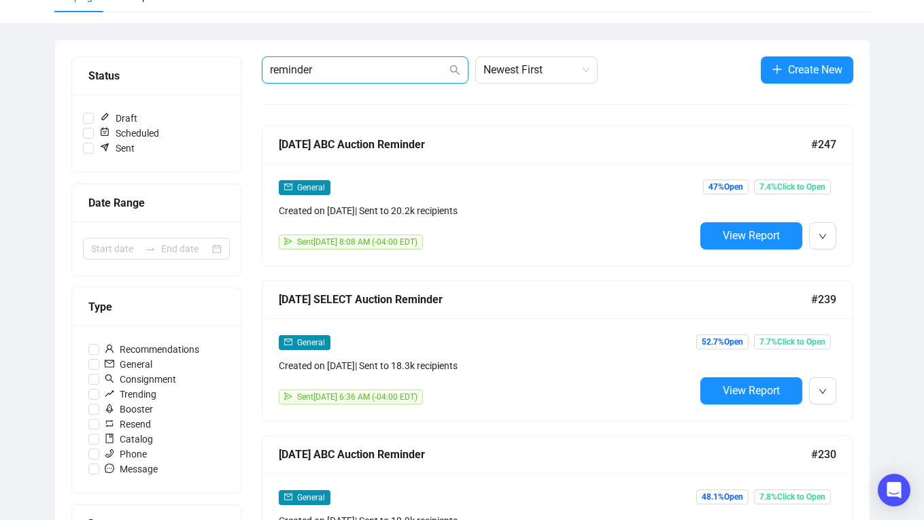
scroll to position [124, 0]
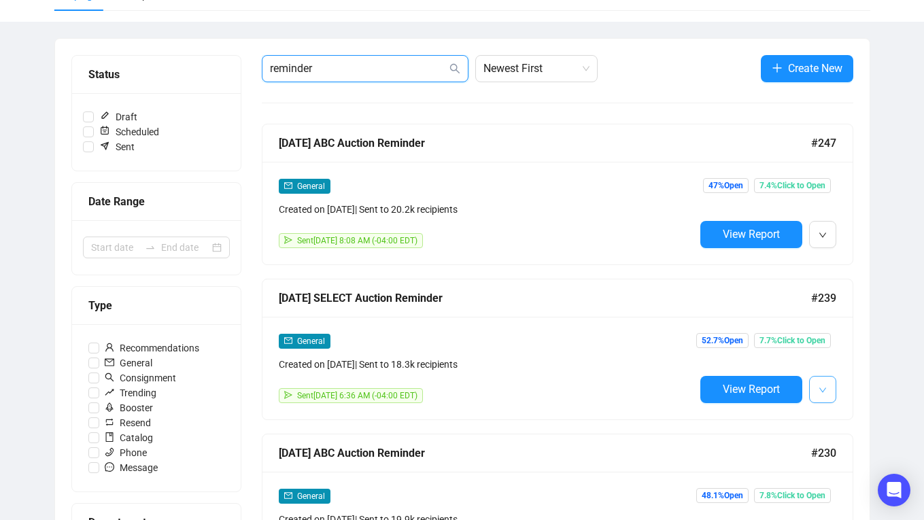
type input "reminder"
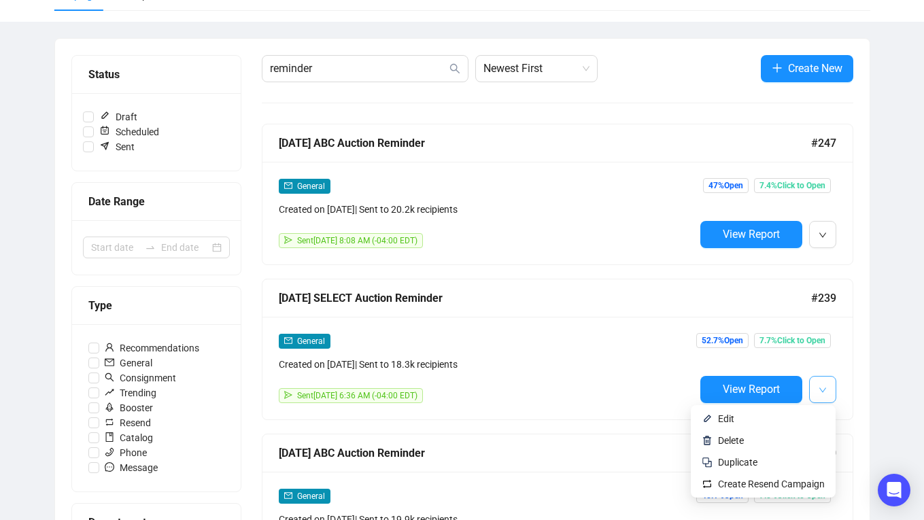
click at [825, 395] on span "button" at bounding box center [823, 389] width 8 height 17
click at [734, 418] on span "Edit" at bounding box center [771, 418] width 107 height 15
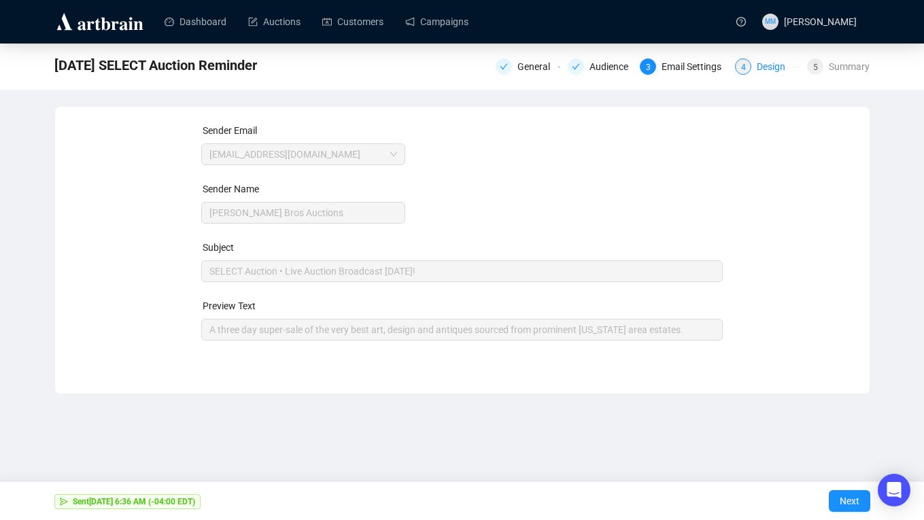
click at [760, 67] on div "Design" at bounding box center [775, 66] width 37 height 16
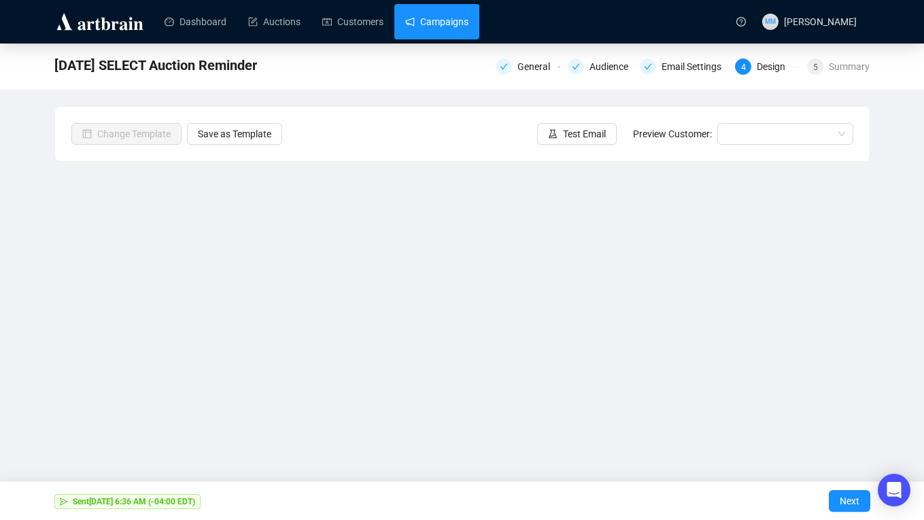
click at [469, 32] on link "Campaigns" at bounding box center [436, 21] width 63 height 35
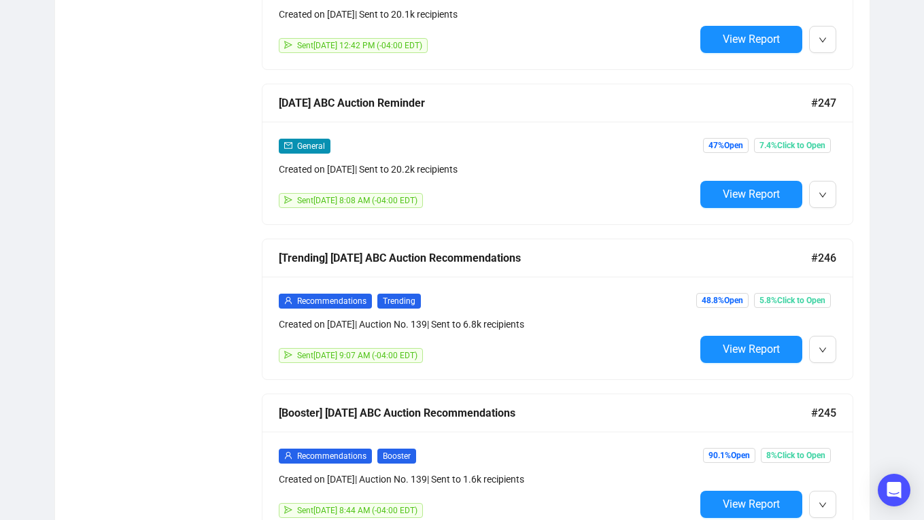
scroll to position [1250, 0]
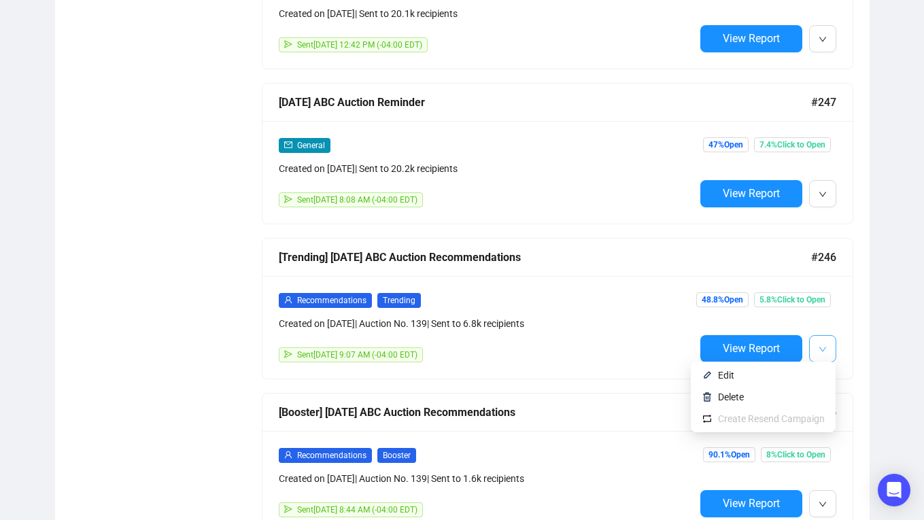
click at [819, 340] on span "button" at bounding box center [823, 348] width 8 height 17
click at [741, 368] on span "Edit" at bounding box center [771, 375] width 107 height 15
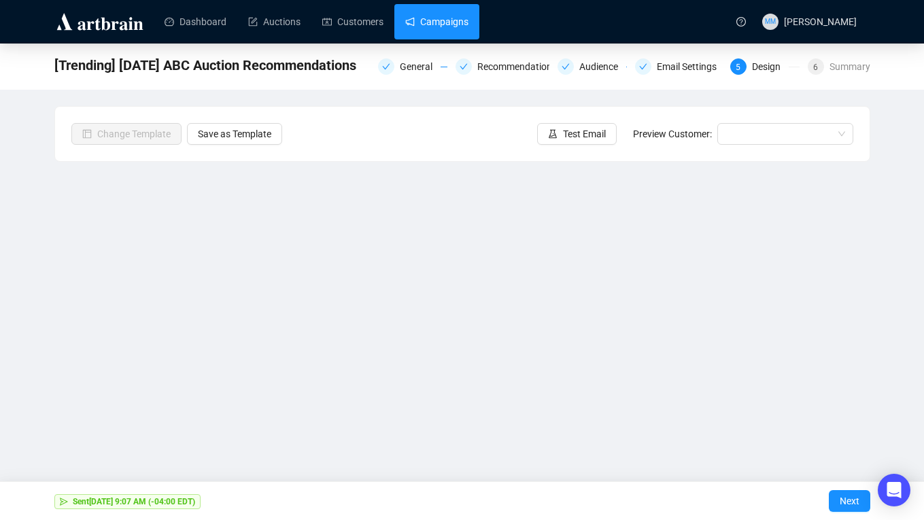
click at [447, 9] on link "Campaigns" at bounding box center [436, 21] width 63 height 35
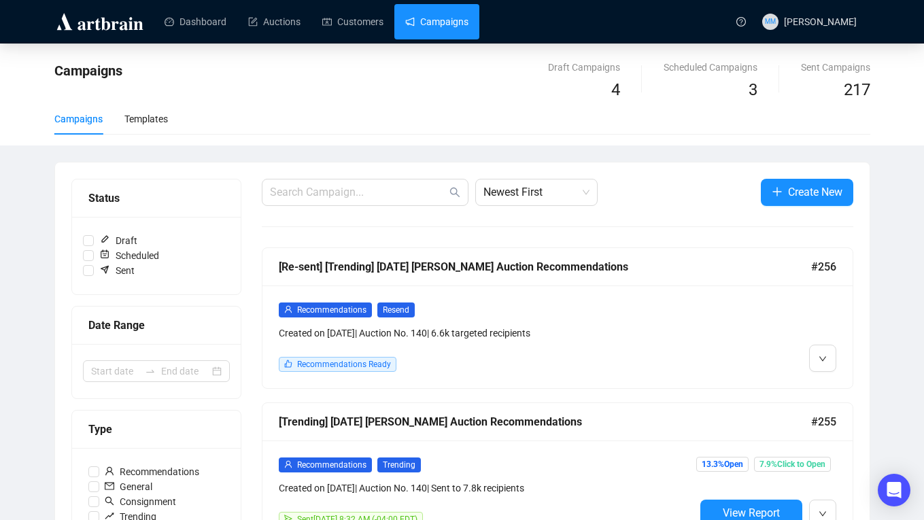
click at [444, 268] on div "[Re-sent] [Trending] [DATE] [PERSON_NAME] Auction Recommendations" at bounding box center [545, 266] width 532 height 17
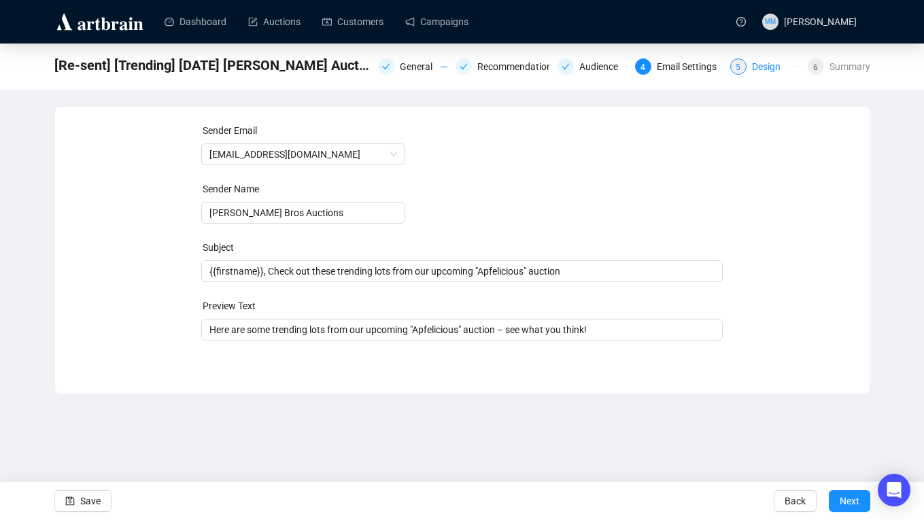
click at [742, 69] on div "5 Design" at bounding box center [764, 66] width 69 height 16
